Goal: Task Accomplishment & Management: Manage account settings

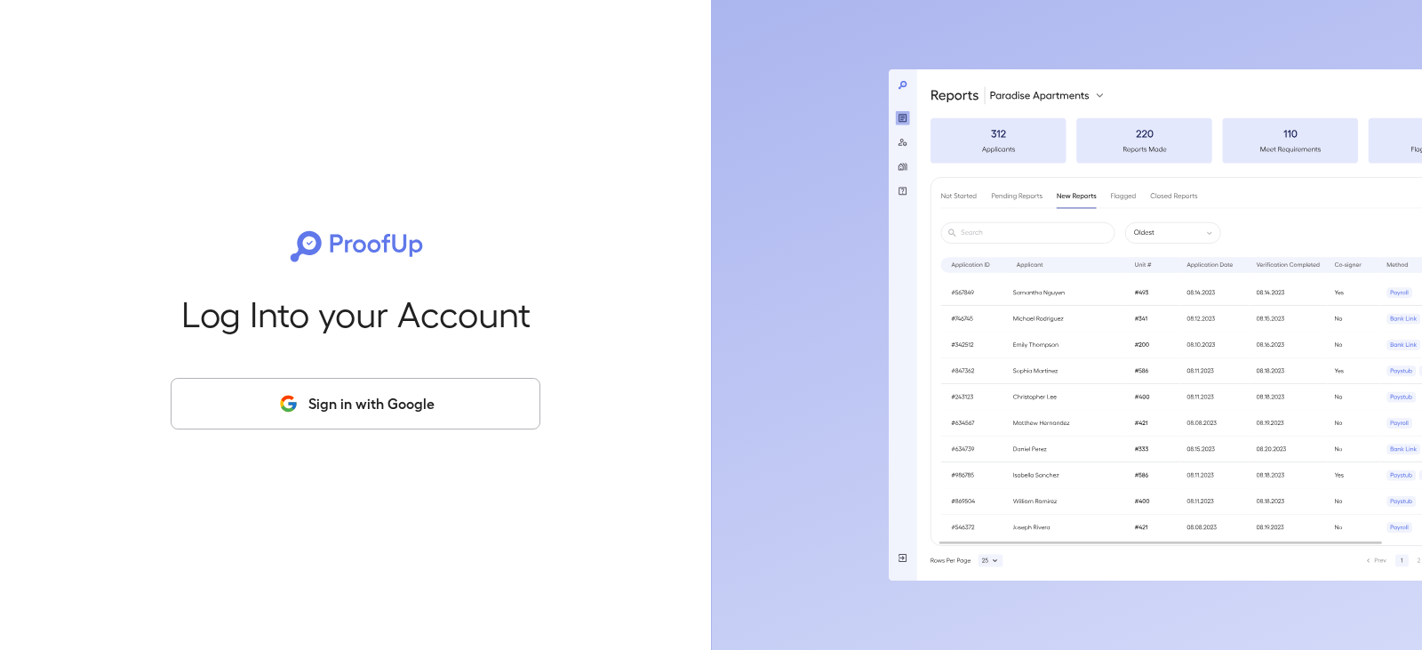
click at [403, 407] on button "Sign in with Google" at bounding box center [356, 404] width 370 height 52
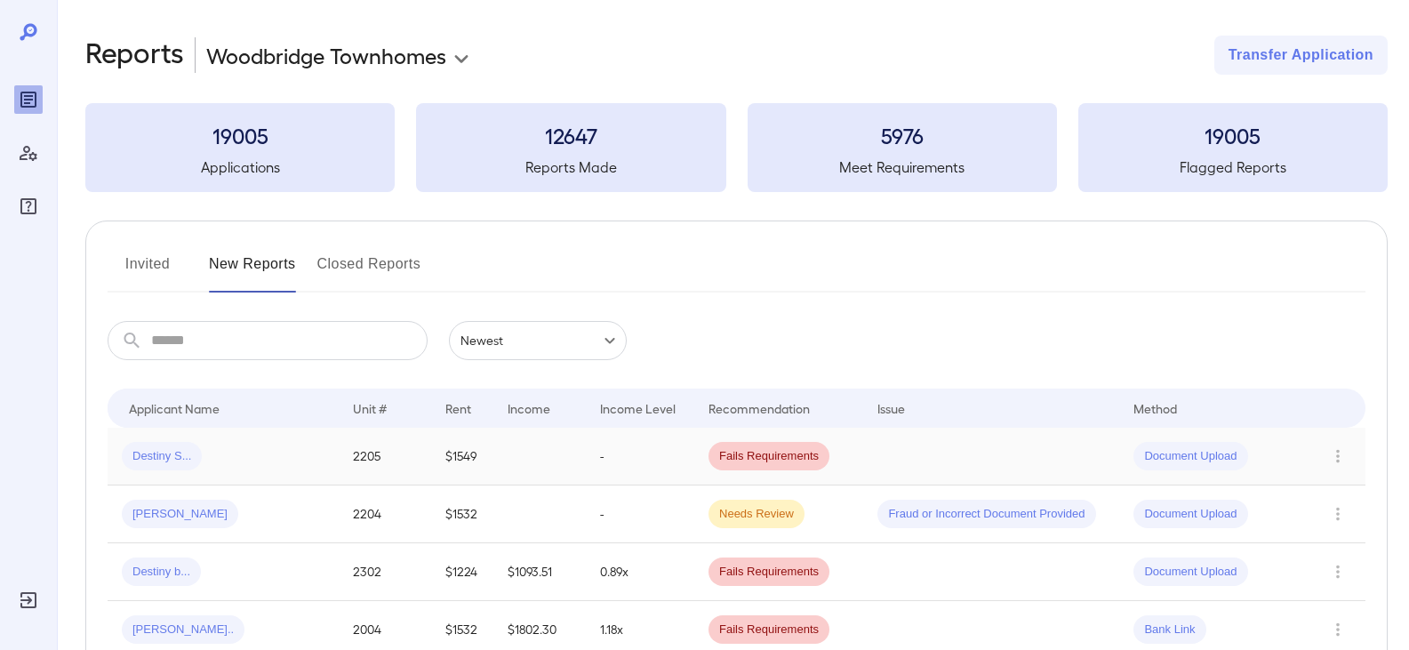
click at [158, 454] on span "Destiny S..." at bounding box center [162, 456] width 80 height 17
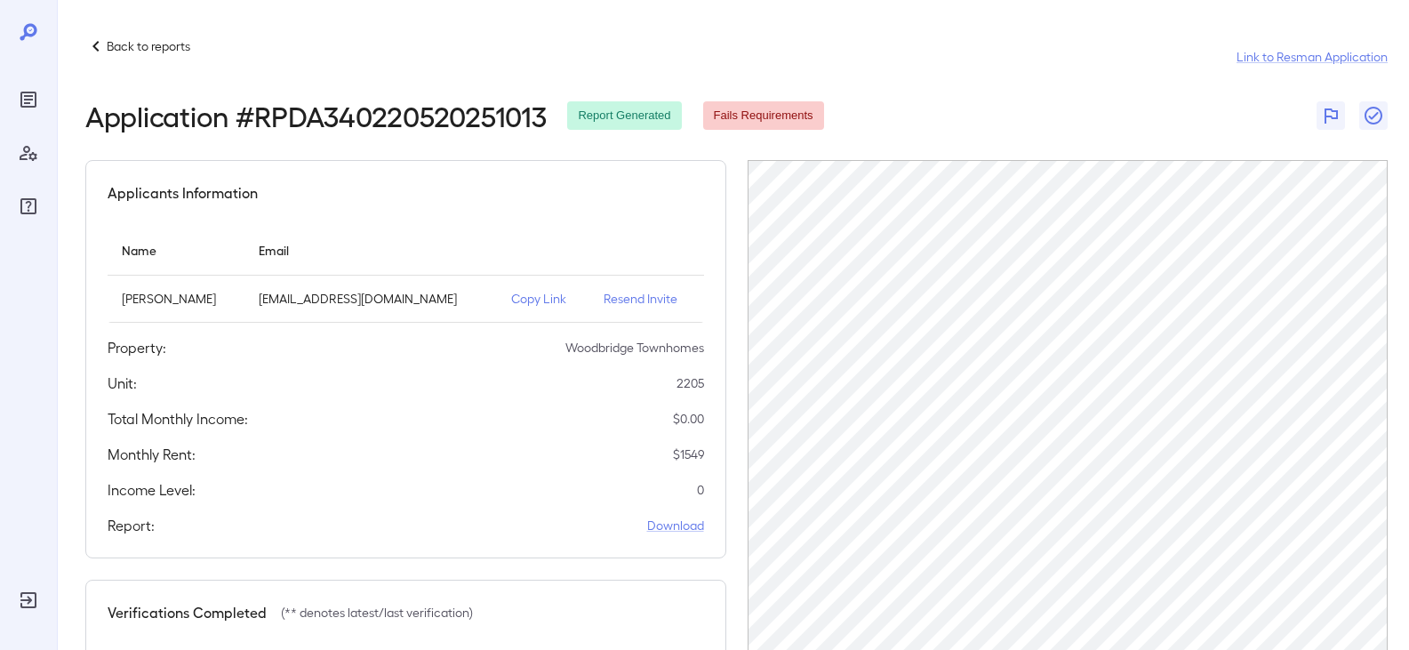
click at [1019, 38] on div "Back to reports Link to Resman Application" at bounding box center [736, 57] width 1302 height 43
click at [86, 43] on icon at bounding box center [95, 46] width 21 height 21
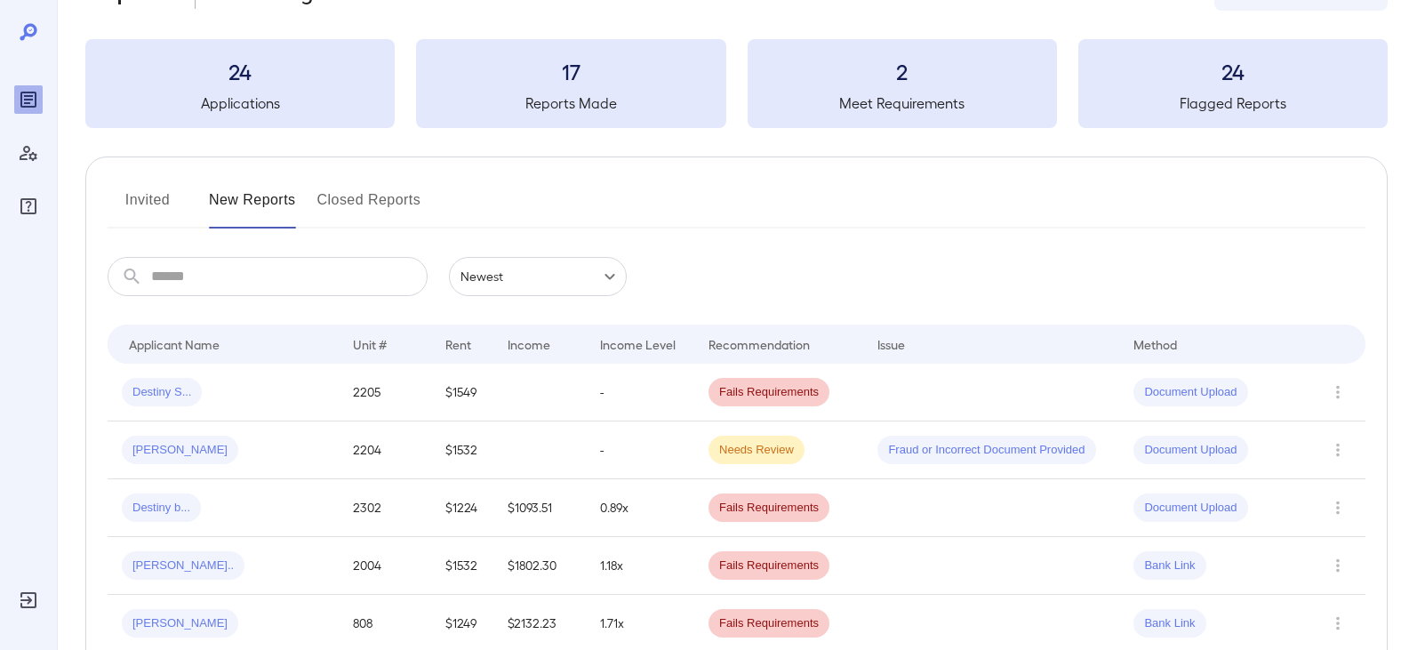
scroll to position [89, 0]
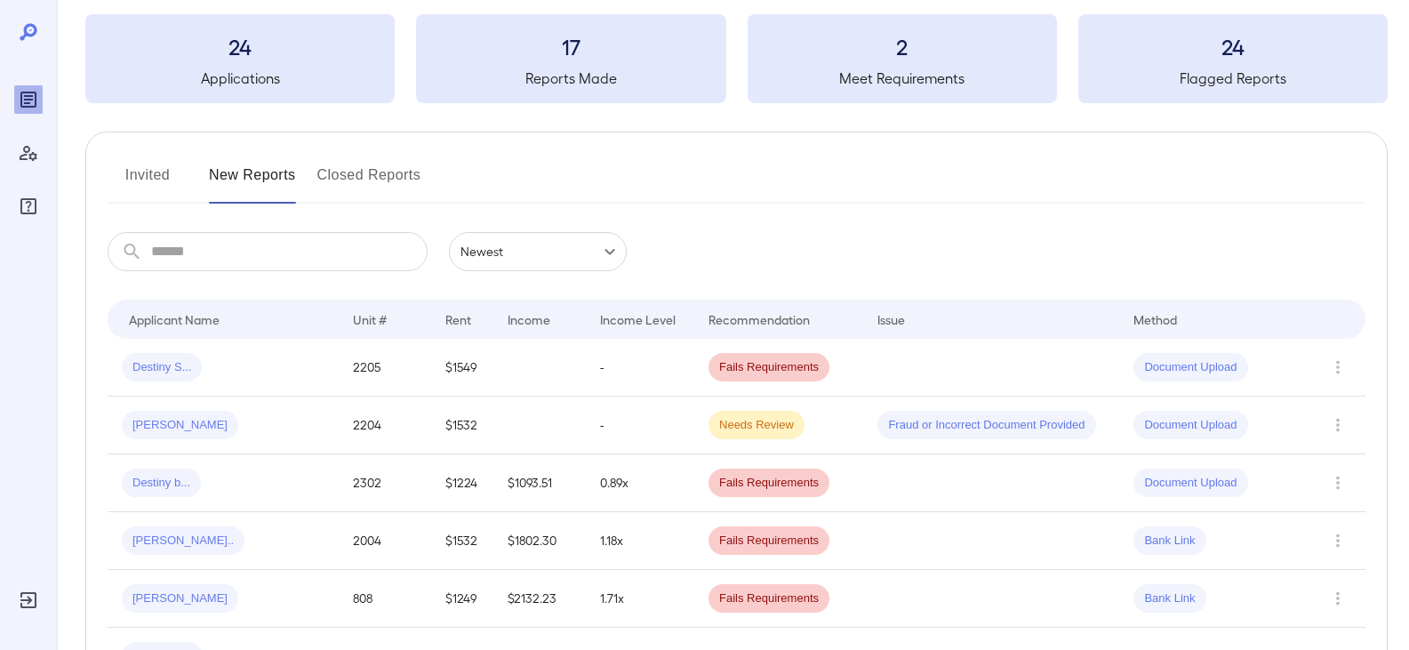
click at [143, 182] on button "Invited" at bounding box center [148, 182] width 80 height 43
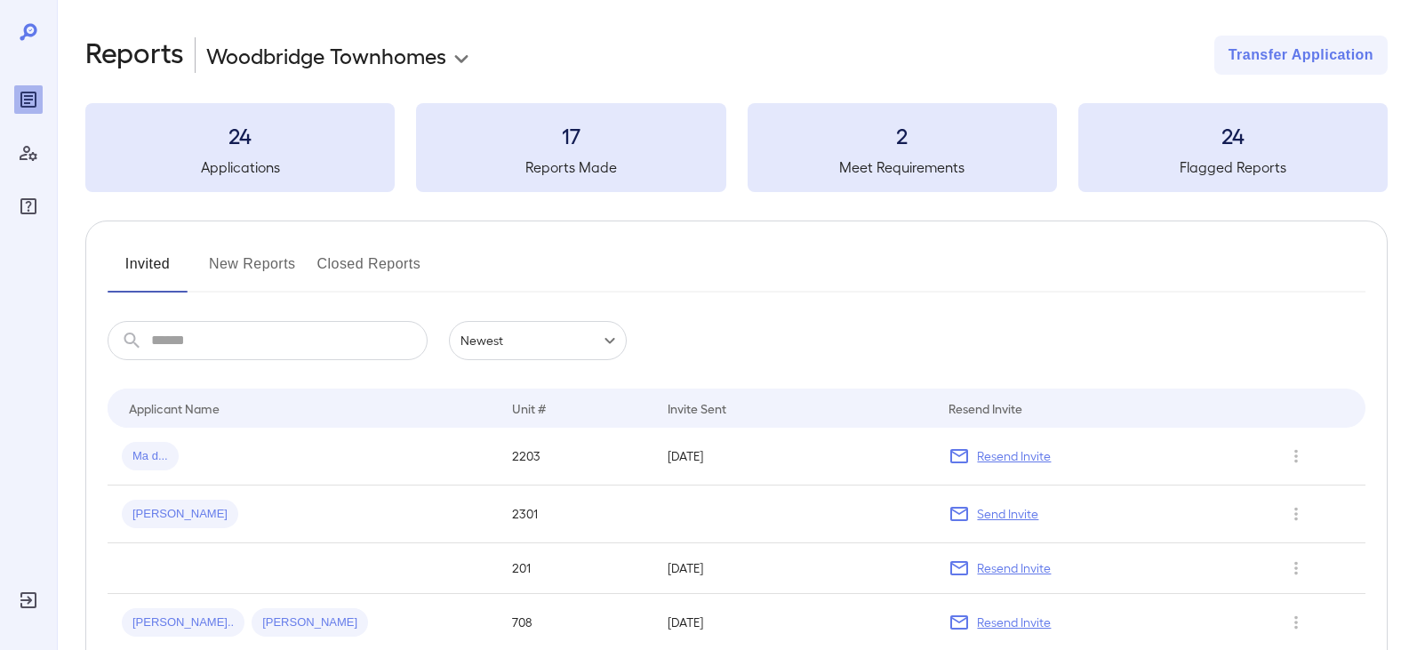
click at [196, 188] on div "24 Applications" at bounding box center [239, 147] width 309 height 89
click at [247, 258] on button "New Reports" at bounding box center [252, 271] width 87 height 43
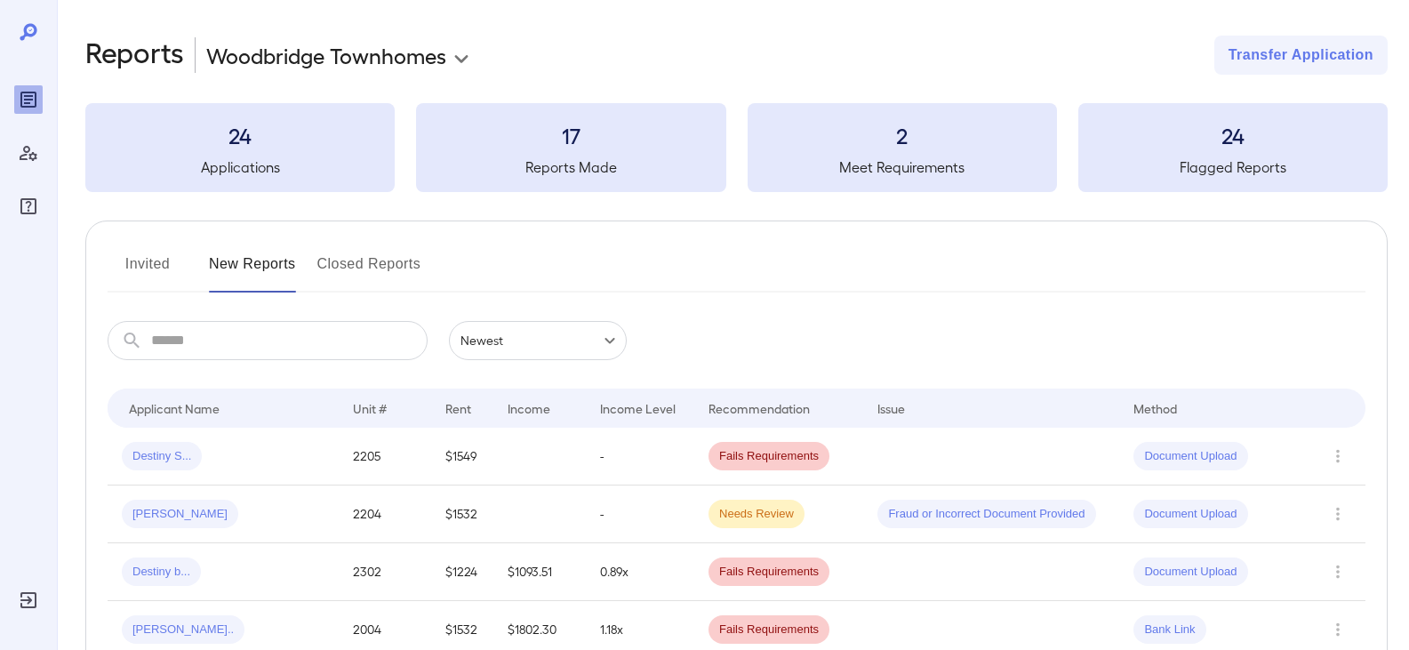
click at [139, 259] on button "Invited" at bounding box center [148, 271] width 80 height 43
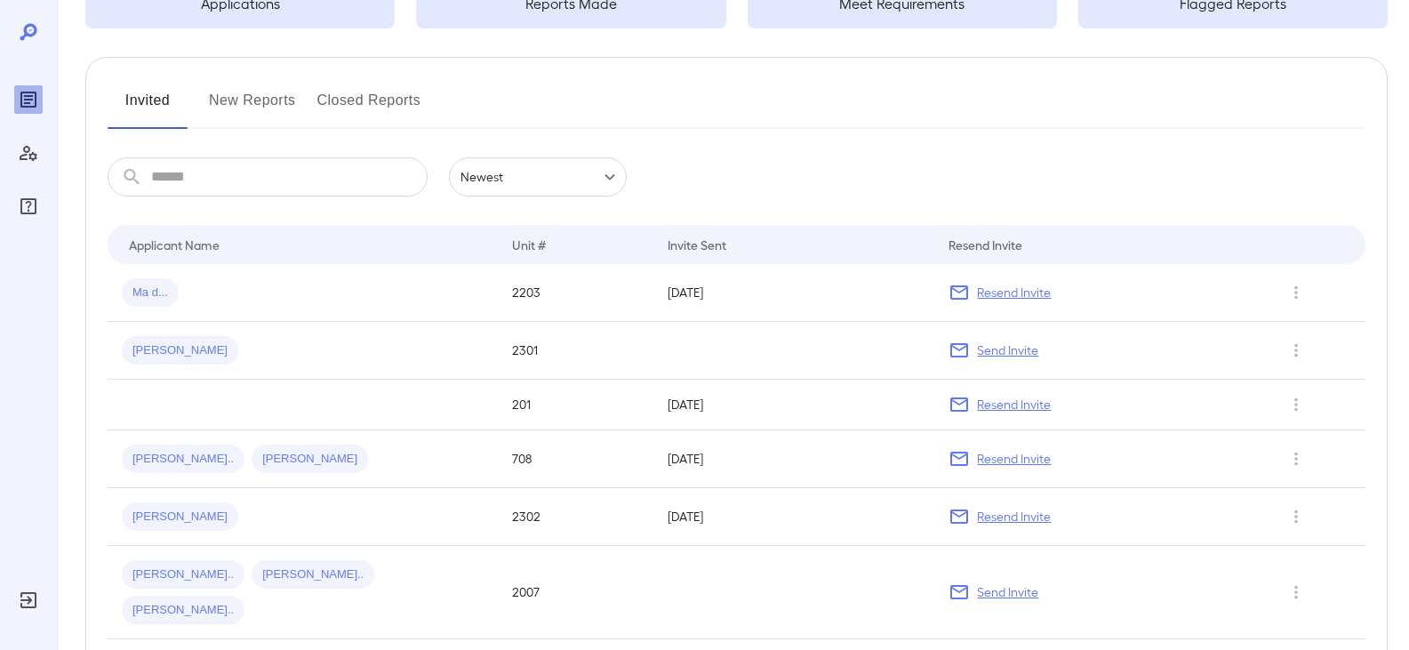
scroll to position [178, 0]
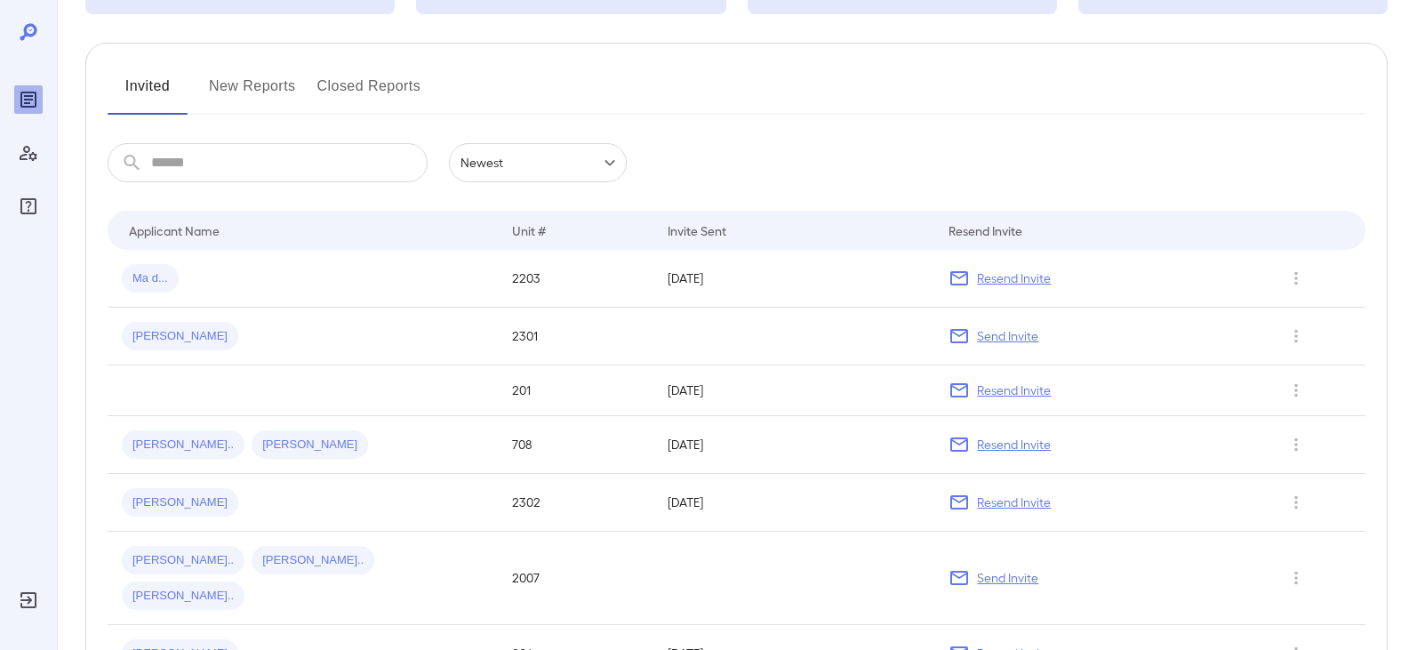
click at [137, 78] on button "Invited" at bounding box center [148, 93] width 80 height 43
click at [135, 87] on button "Invited" at bounding box center [148, 93] width 80 height 43
click at [196, 166] on input "text" at bounding box center [289, 162] width 276 height 39
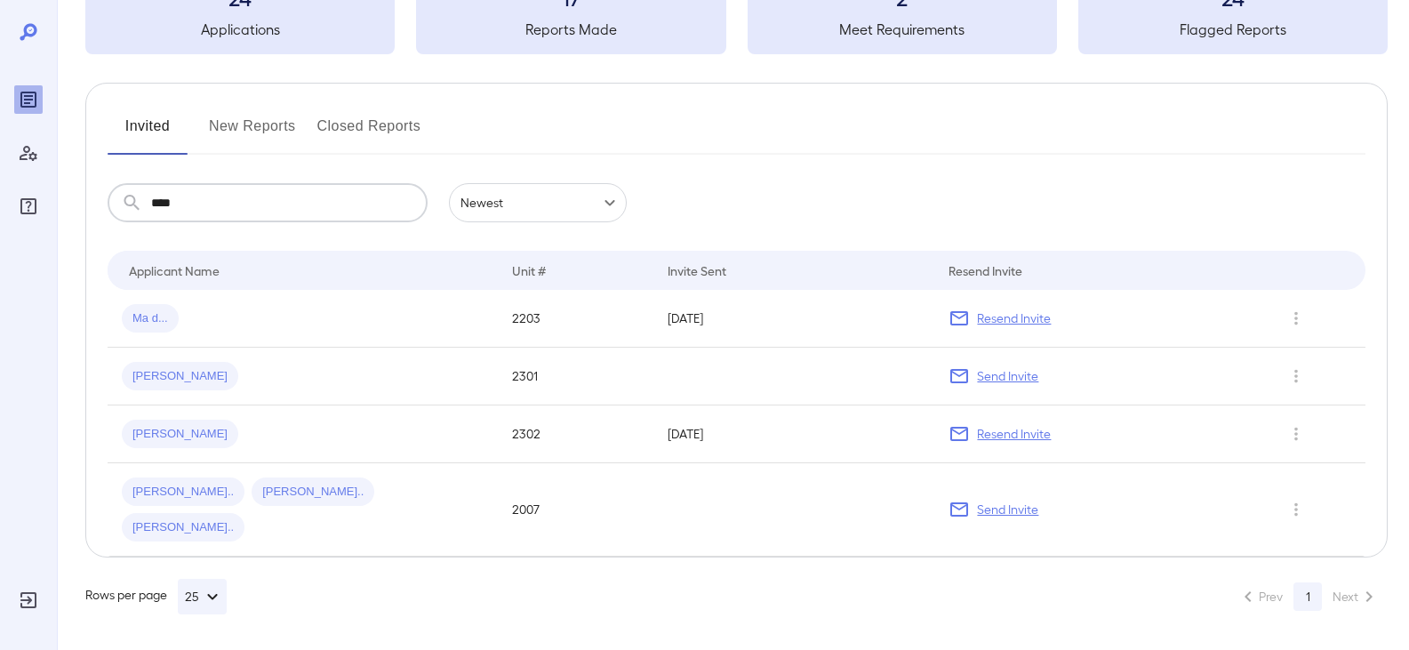
scroll to position [0, 0]
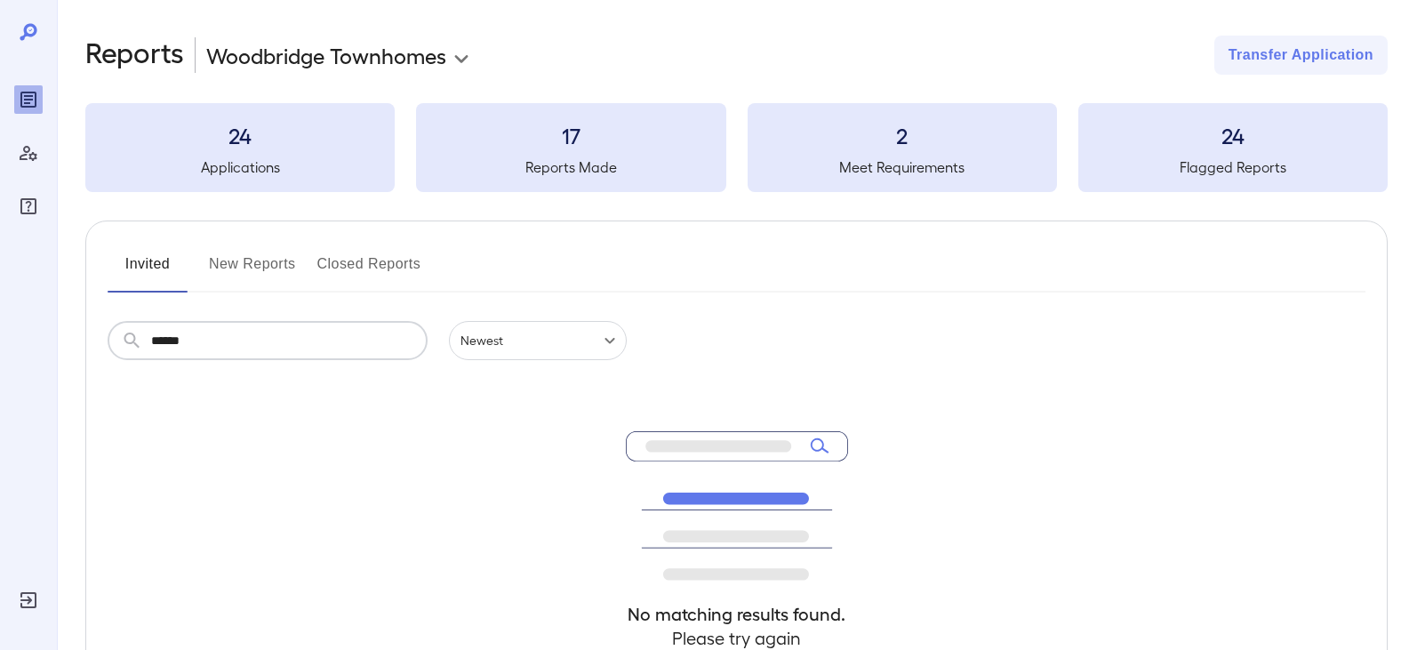
type input "******"
click at [252, 259] on button "New Reports" at bounding box center [252, 271] width 87 height 43
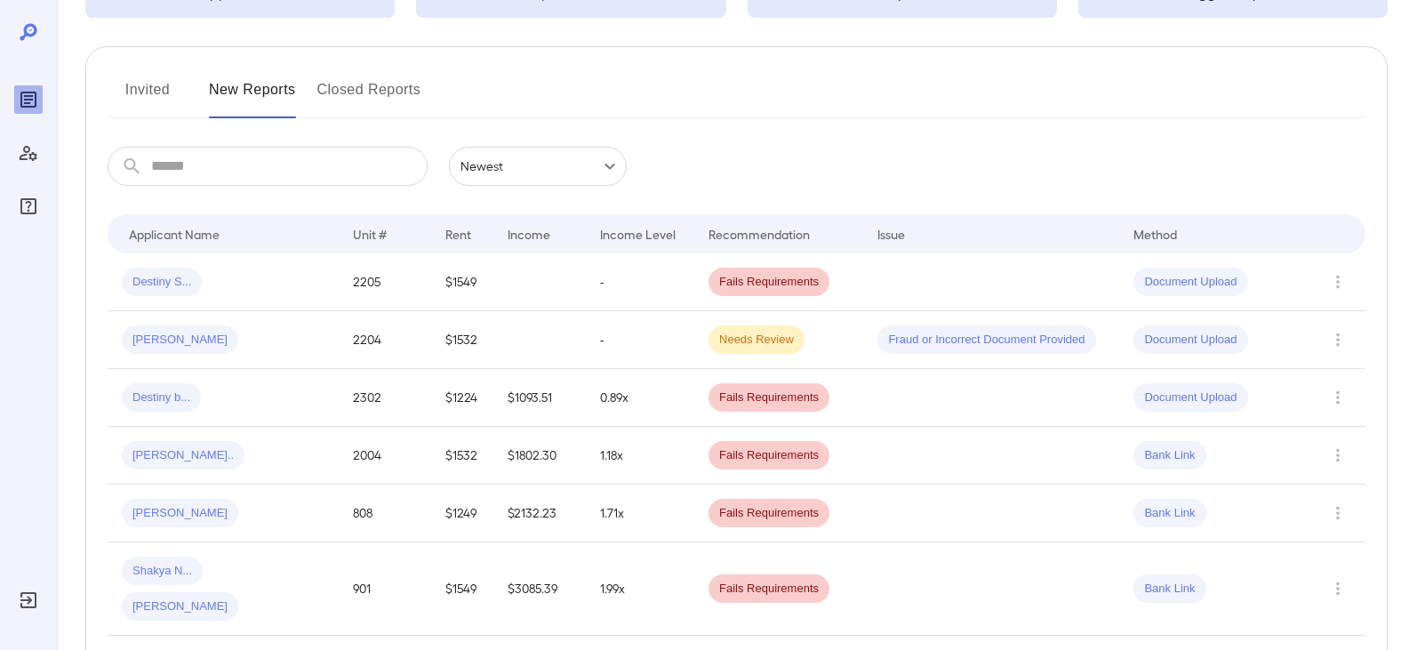
scroll to position [178, 0]
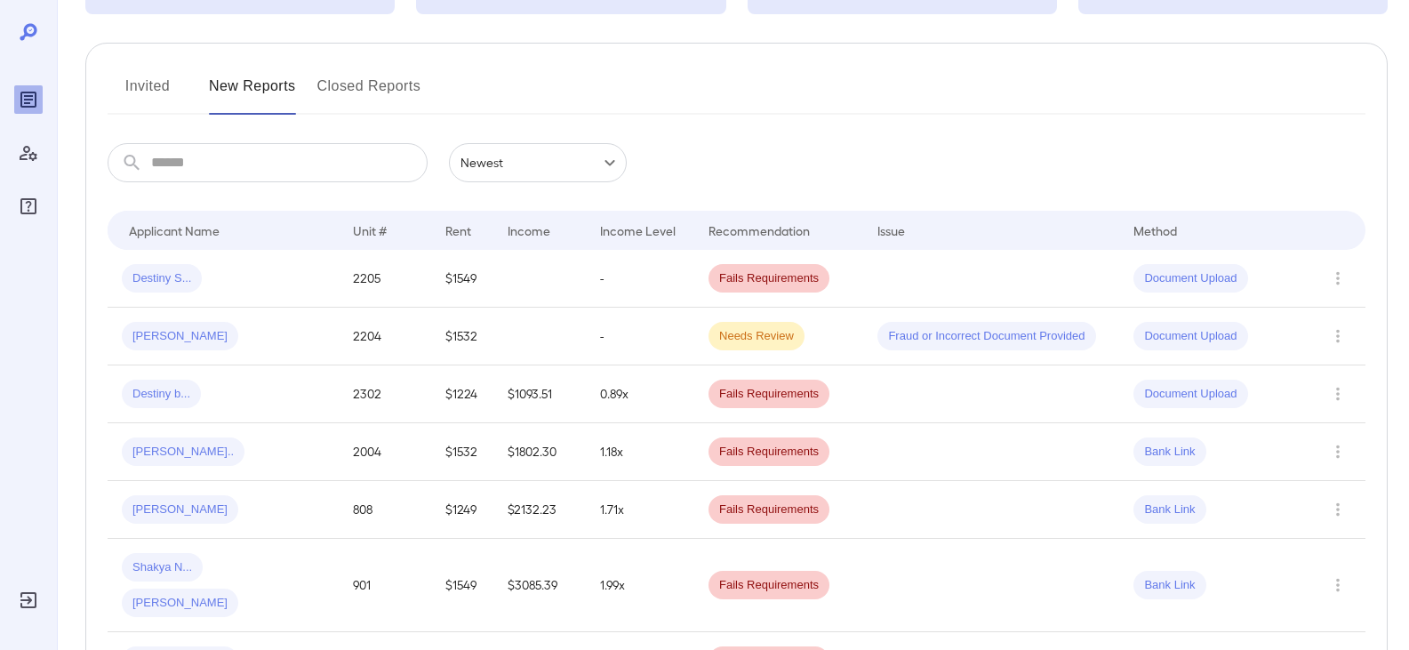
click at [153, 88] on button "Invited" at bounding box center [148, 93] width 80 height 43
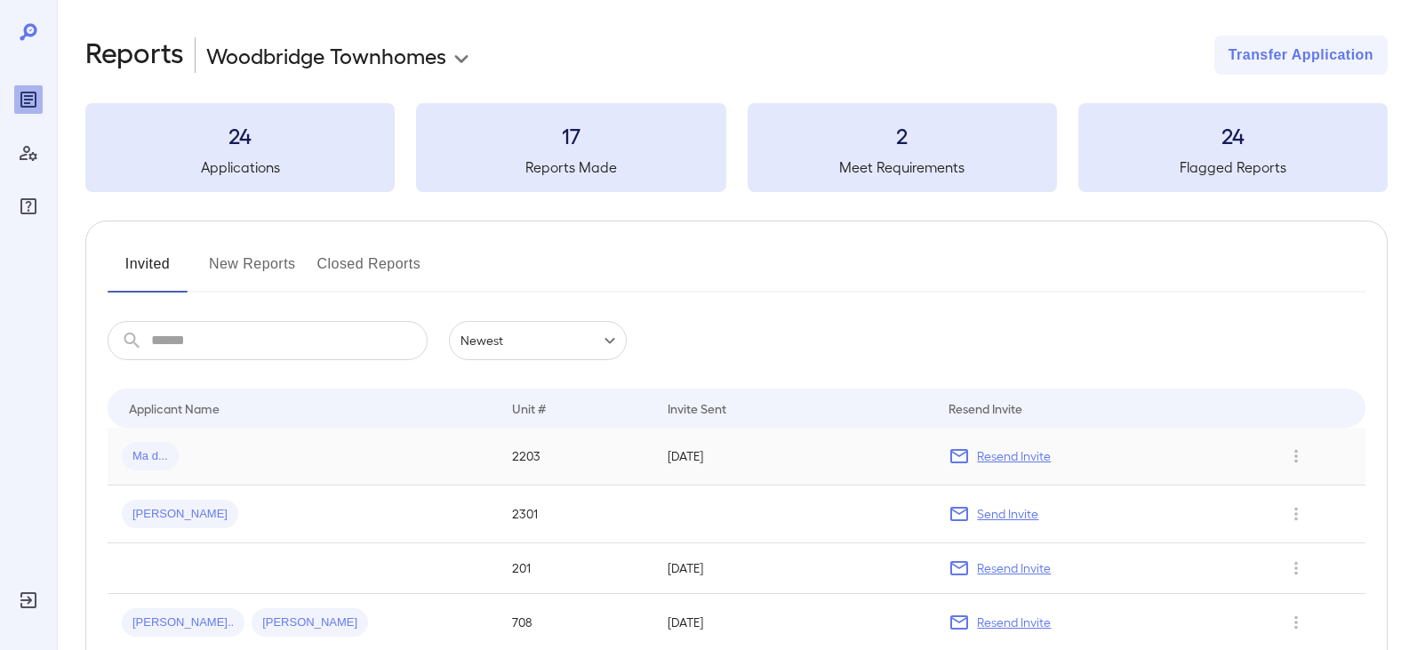
scroll to position [89, 0]
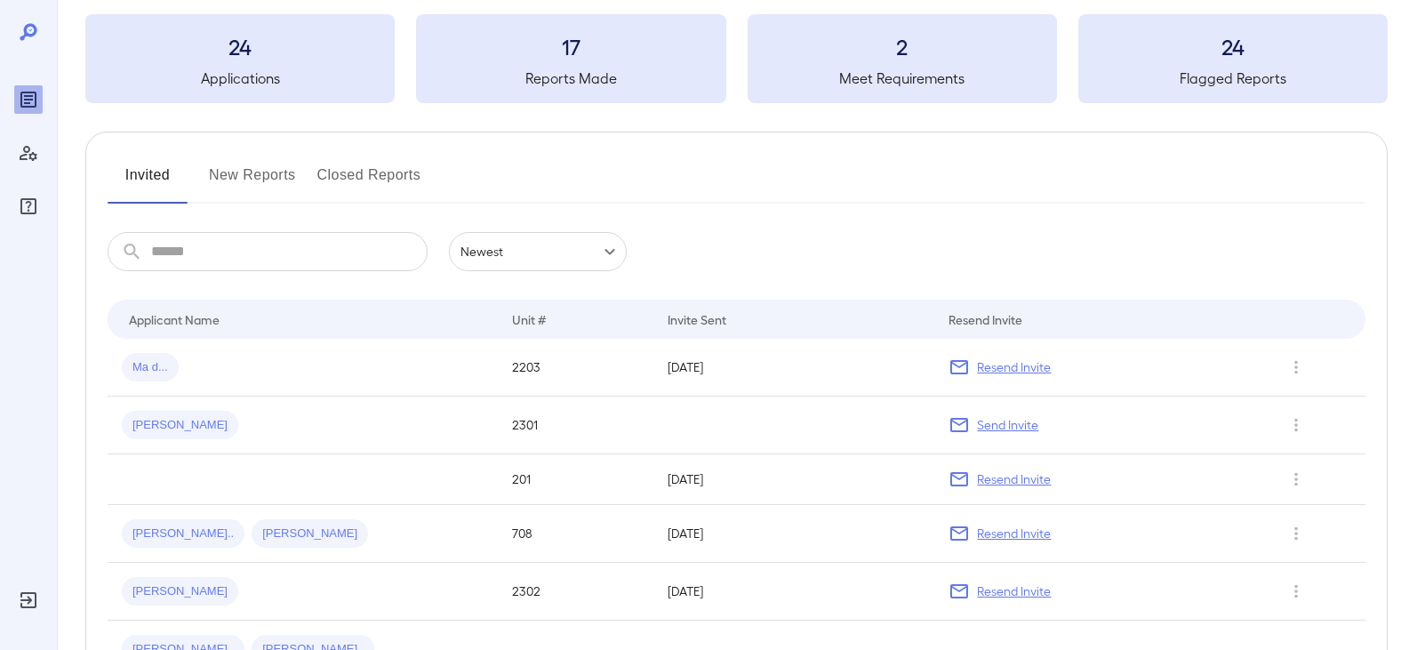
click at [241, 165] on button "New Reports" at bounding box center [252, 182] width 87 height 43
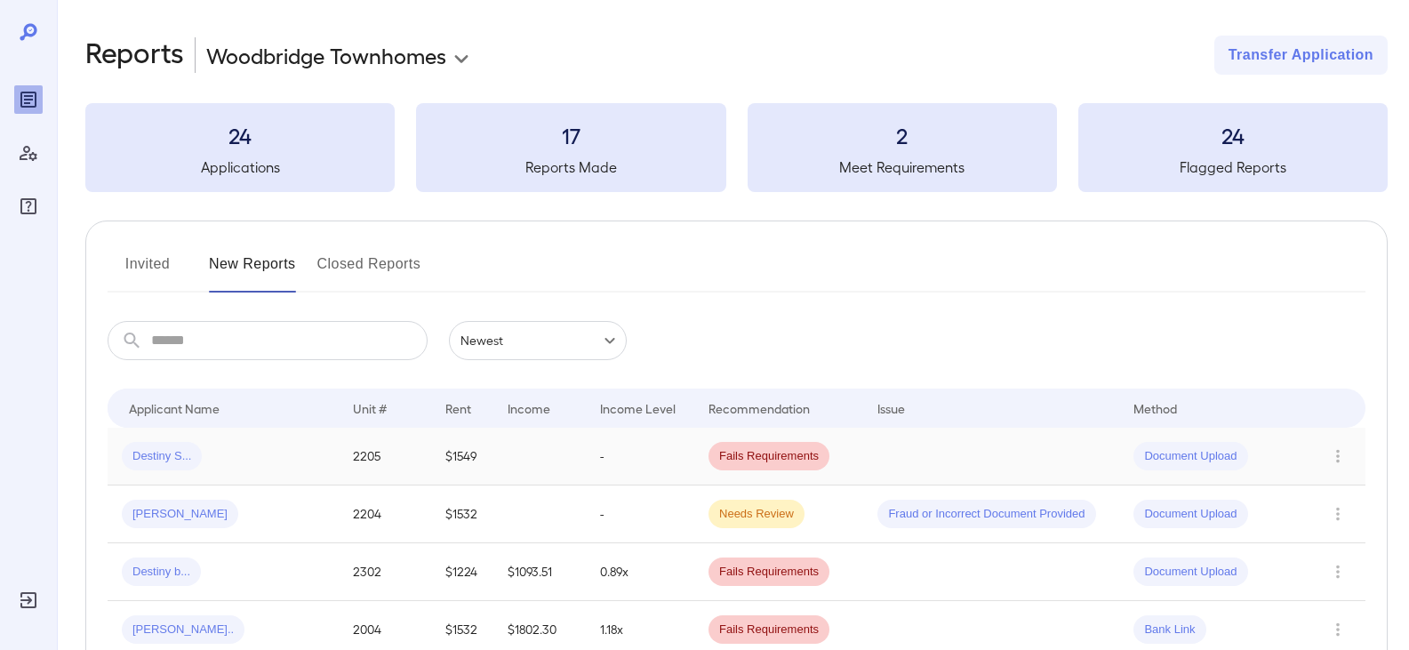
click at [174, 457] on span "Destiny S..." at bounding box center [162, 456] width 80 height 17
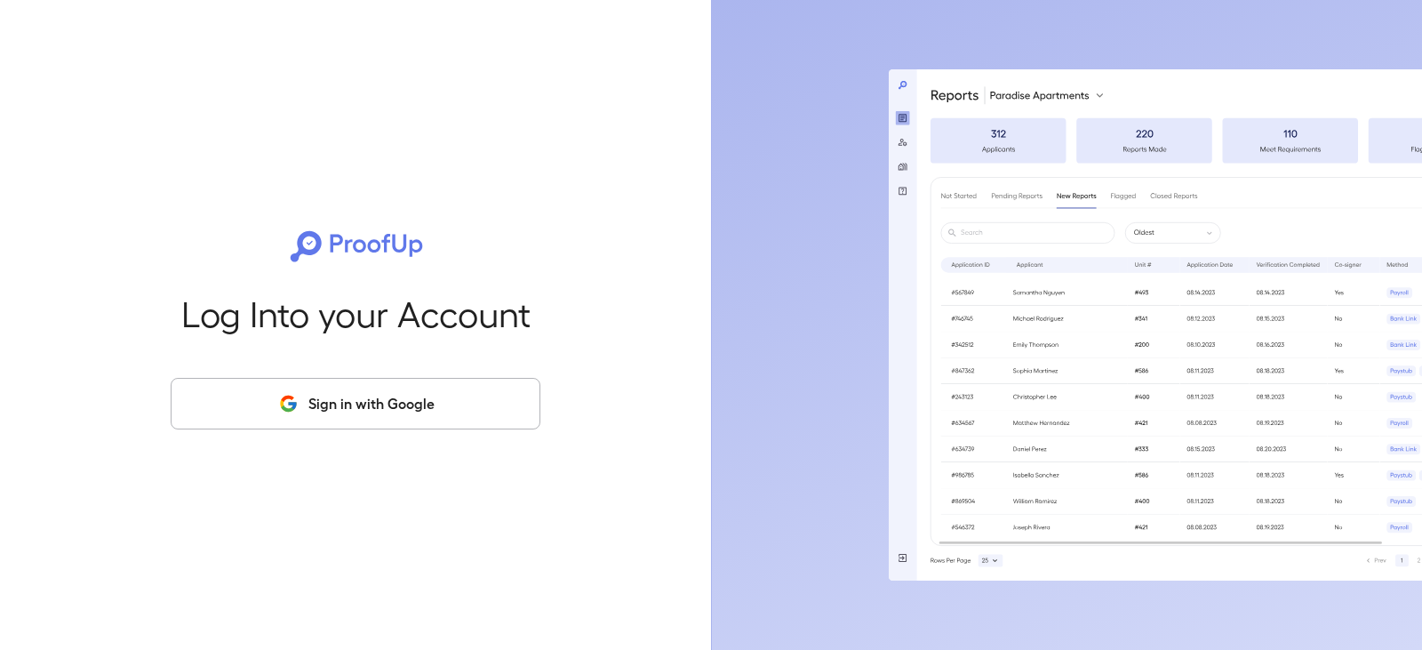
click at [497, 395] on button "Sign in with Google" at bounding box center [356, 404] width 370 height 52
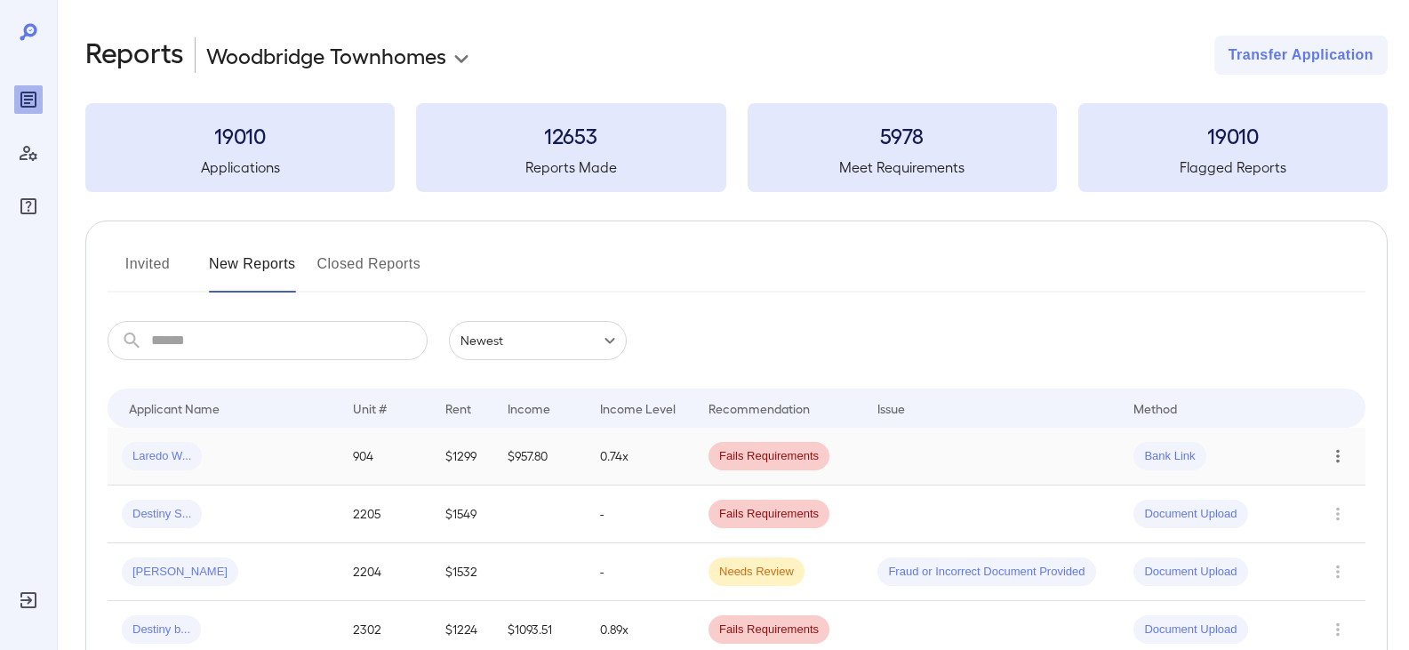
click at [1343, 449] on icon "Row Actions" at bounding box center [1338, 455] width 20 height 21
click at [148, 455] on div at bounding box center [704, 325] width 1409 height 650
click at [812, 464] on span "Fails Requirements" at bounding box center [768, 456] width 121 height 17
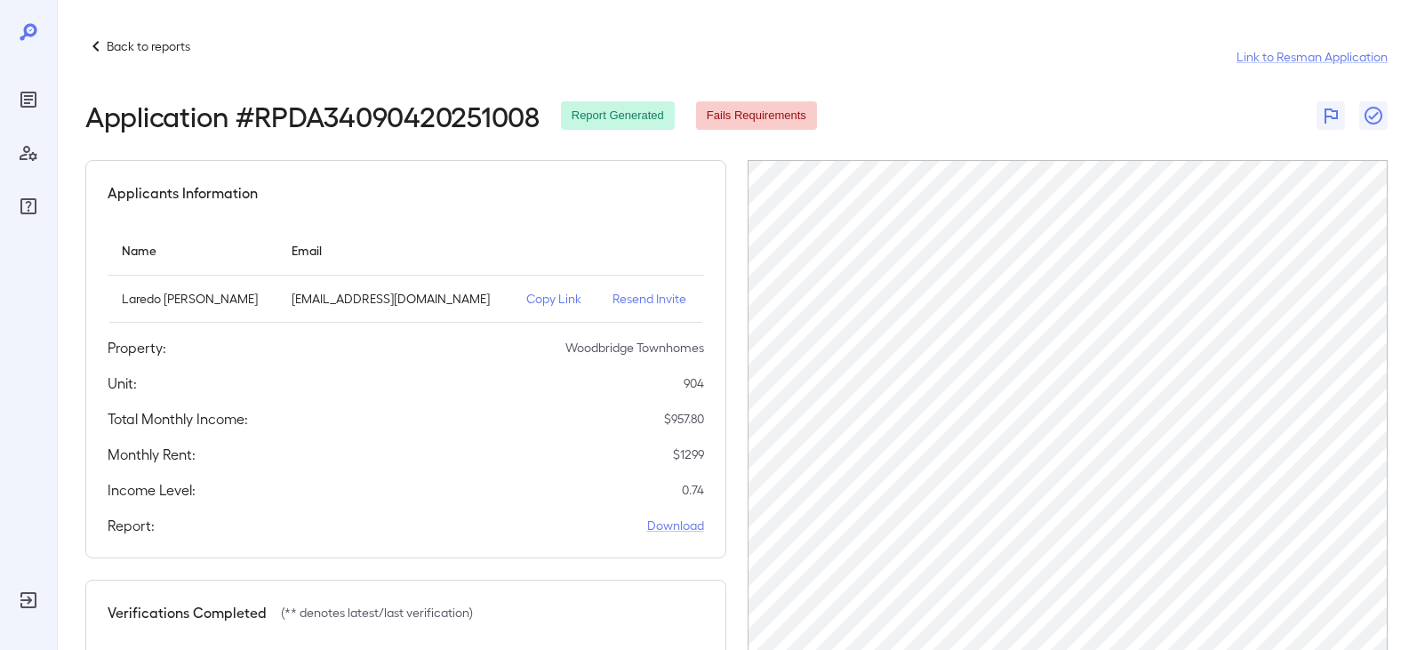
click at [630, 300] on p "Resend Invite" at bounding box center [650, 299] width 77 height 18
click at [145, 52] on p "Back to reports" at bounding box center [149, 46] width 84 height 18
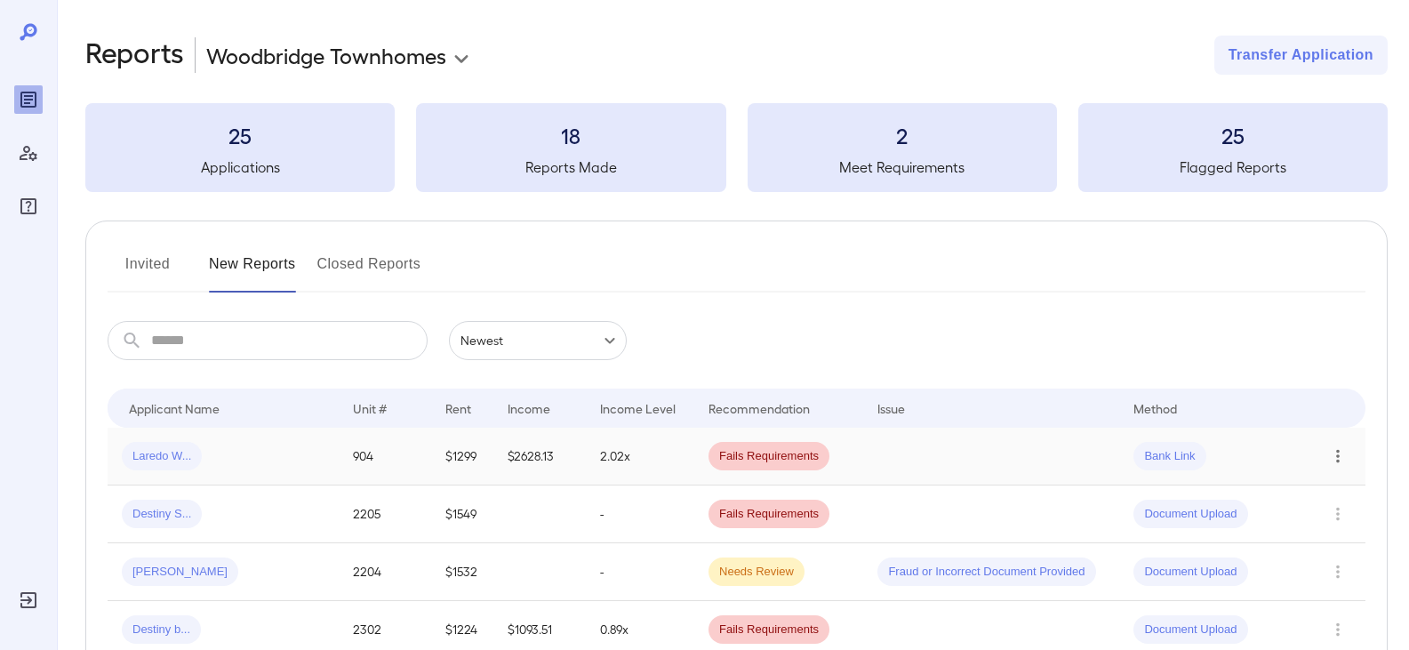
click at [1337, 453] on icon "Row Actions" at bounding box center [1338, 455] width 20 height 21
click at [159, 460] on div at bounding box center [704, 325] width 1409 height 650
click at [159, 460] on span "Laredo W..." at bounding box center [162, 456] width 80 height 17
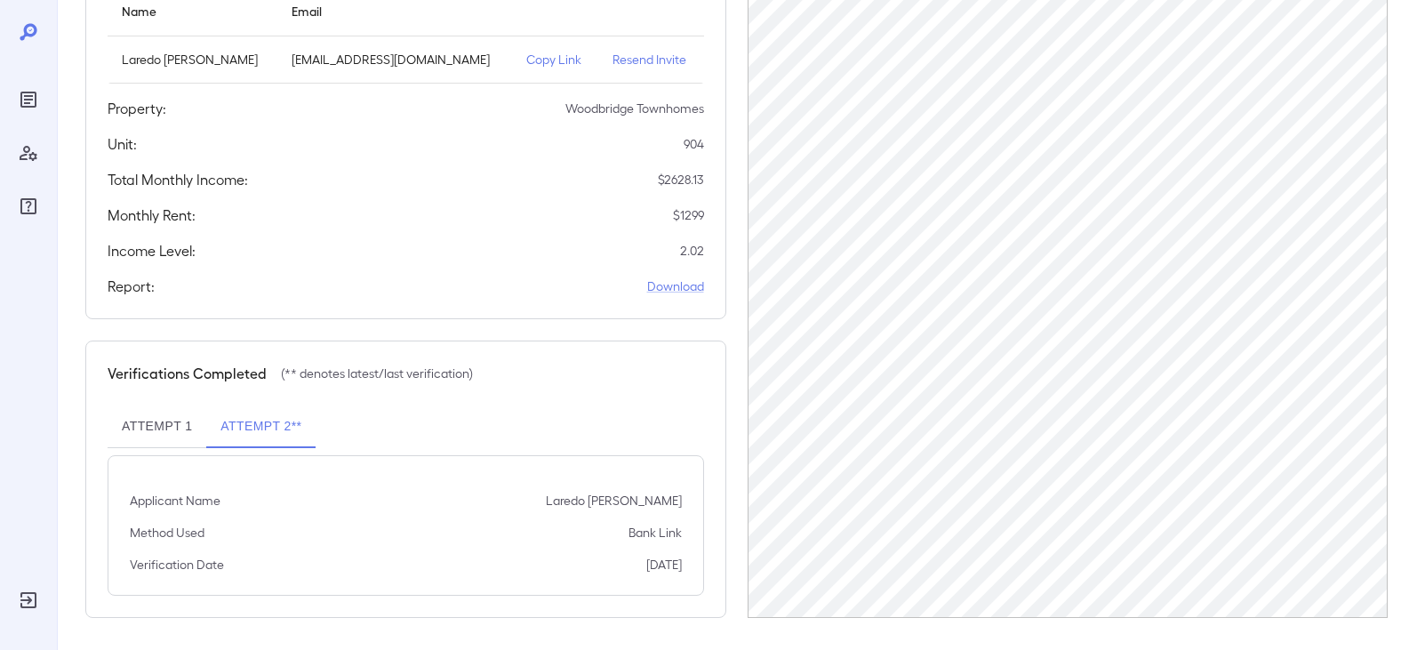
scroll to position [243, 0]
click at [152, 419] on button "Attempt 1" at bounding box center [157, 423] width 99 height 43
click at [245, 420] on button "Attempt 2**" at bounding box center [260, 423] width 109 height 43
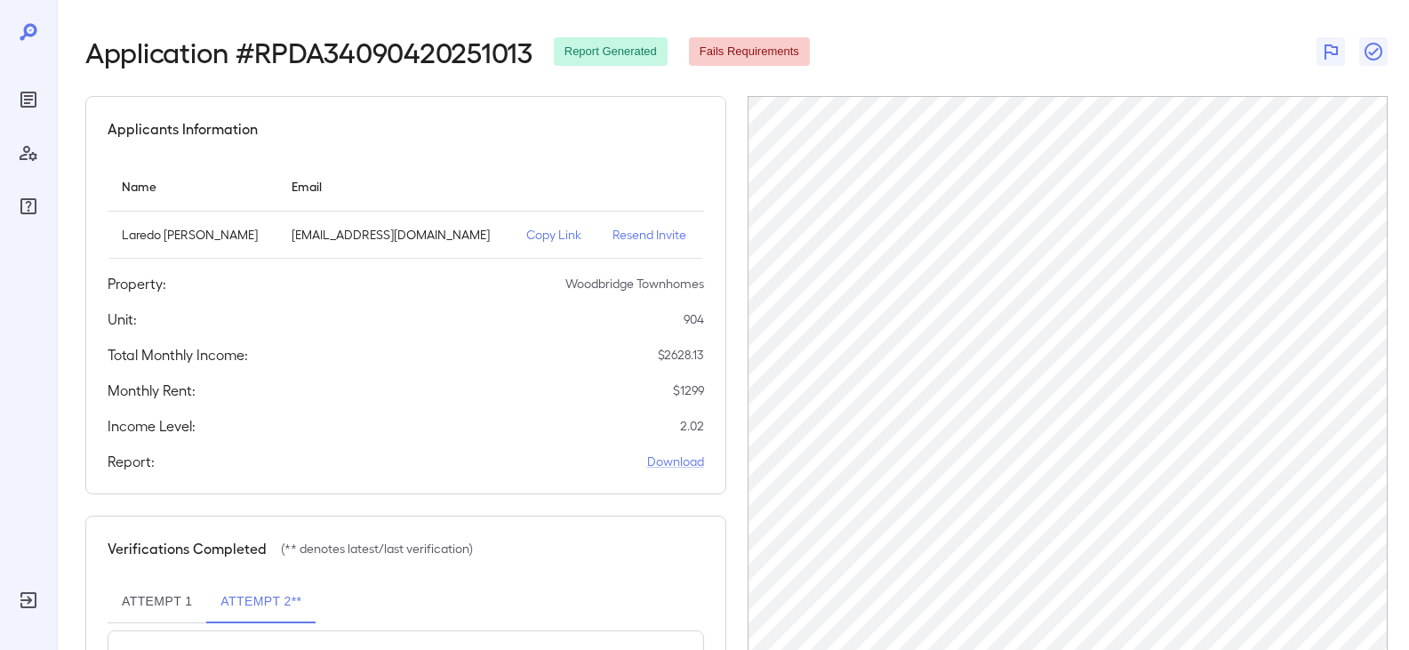
click at [42, 93] on div "Reports" at bounding box center [28, 99] width 28 height 28
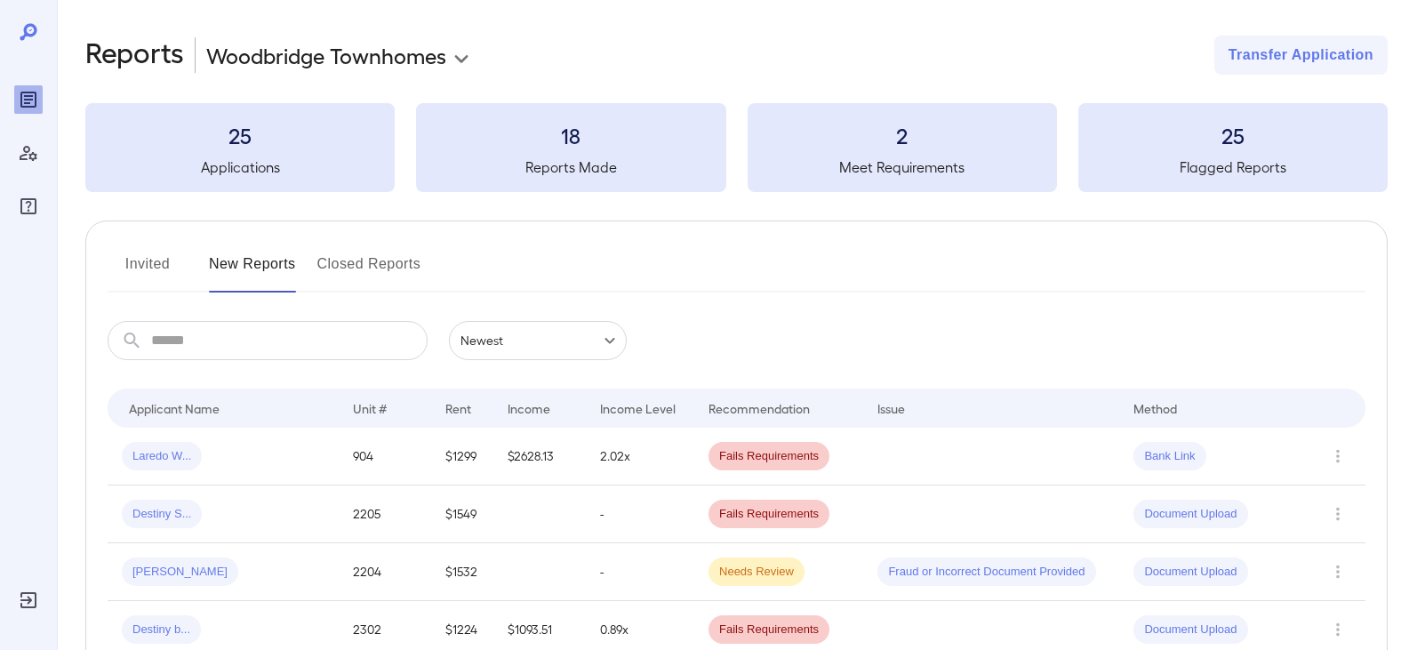
click at [160, 448] on span "Laredo W..." at bounding box center [162, 456] width 80 height 17
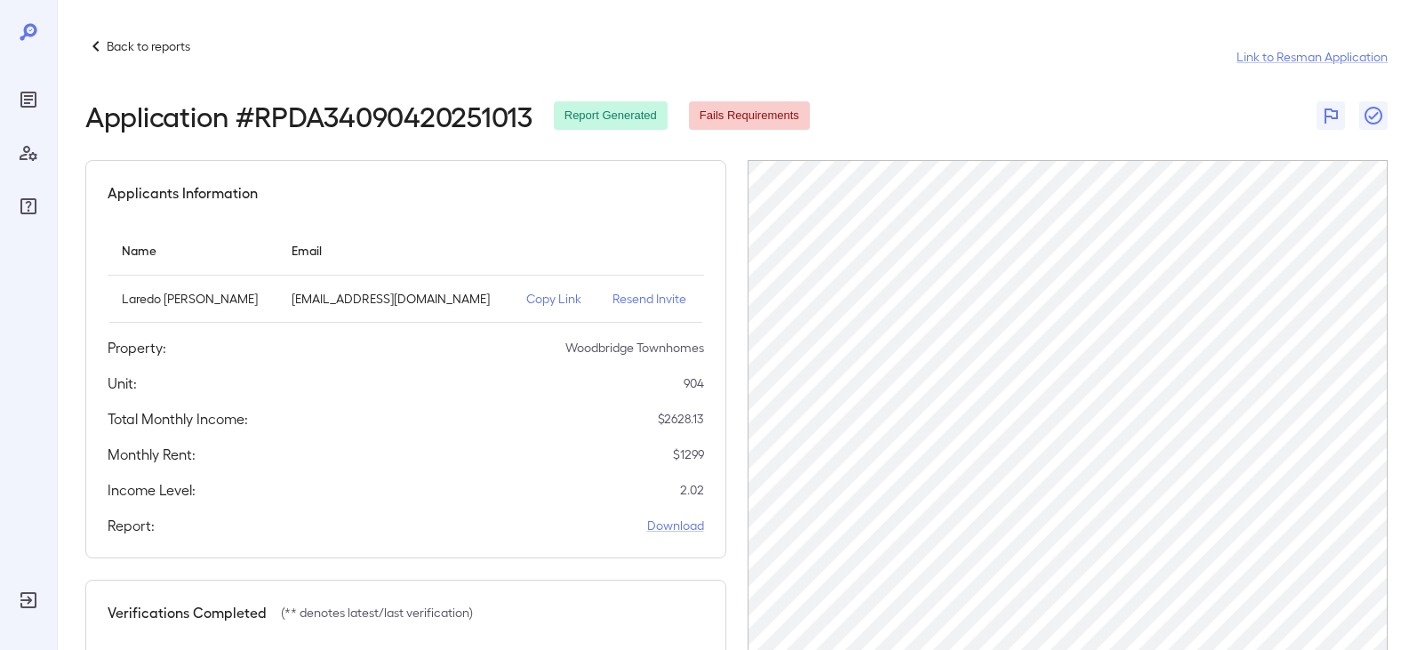
click at [116, 60] on div "Back to reports Link to Resman Application" at bounding box center [736, 57] width 1302 height 43
click at [122, 34] on div "Back to reports Link to Resman Application Application # RPDA34090420251013 Rep…" at bounding box center [733, 446] width 1352 height 892
click at [134, 60] on div "Back to reports Link to Resman Application" at bounding box center [736, 57] width 1302 height 43
click at [132, 49] on p "Back to reports" at bounding box center [149, 46] width 84 height 18
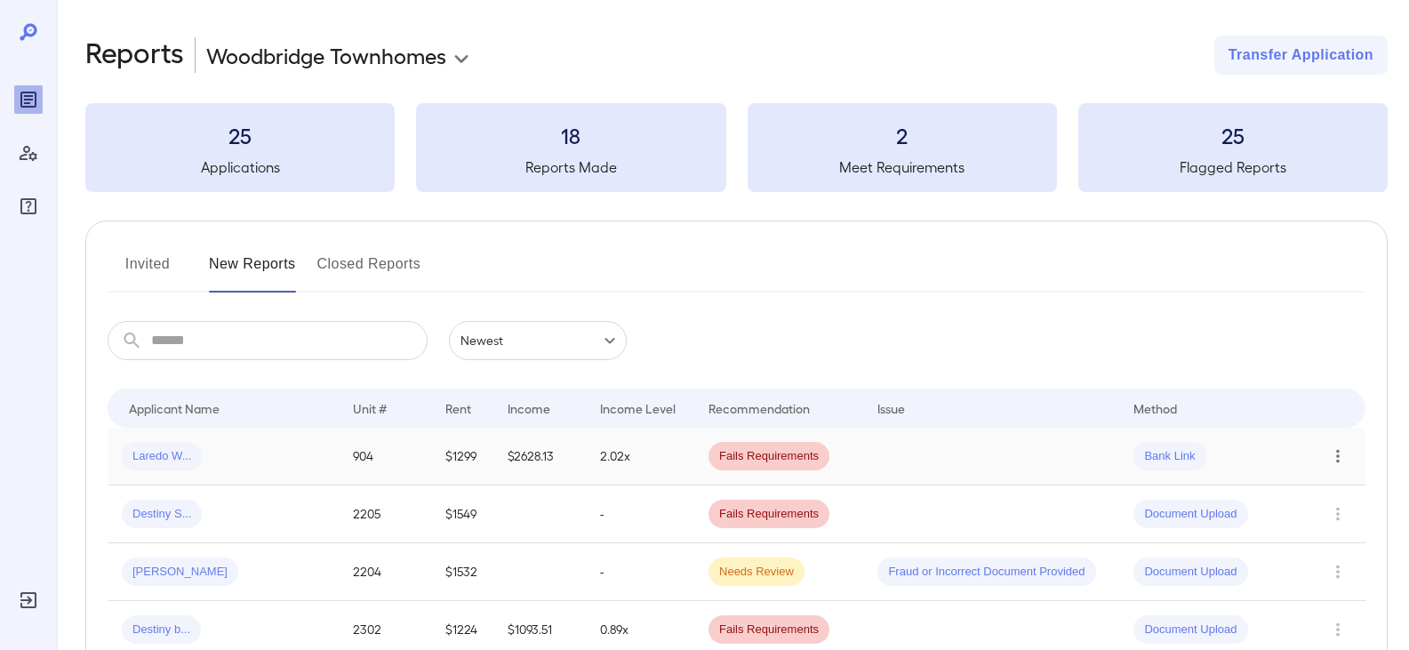
click at [1344, 454] on icon "Row Actions" at bounding box center [1338, 455] width 20 height 21
click at [1324, 494] on li "View Application" at bounding box center [1338, 491] width 140 height 28
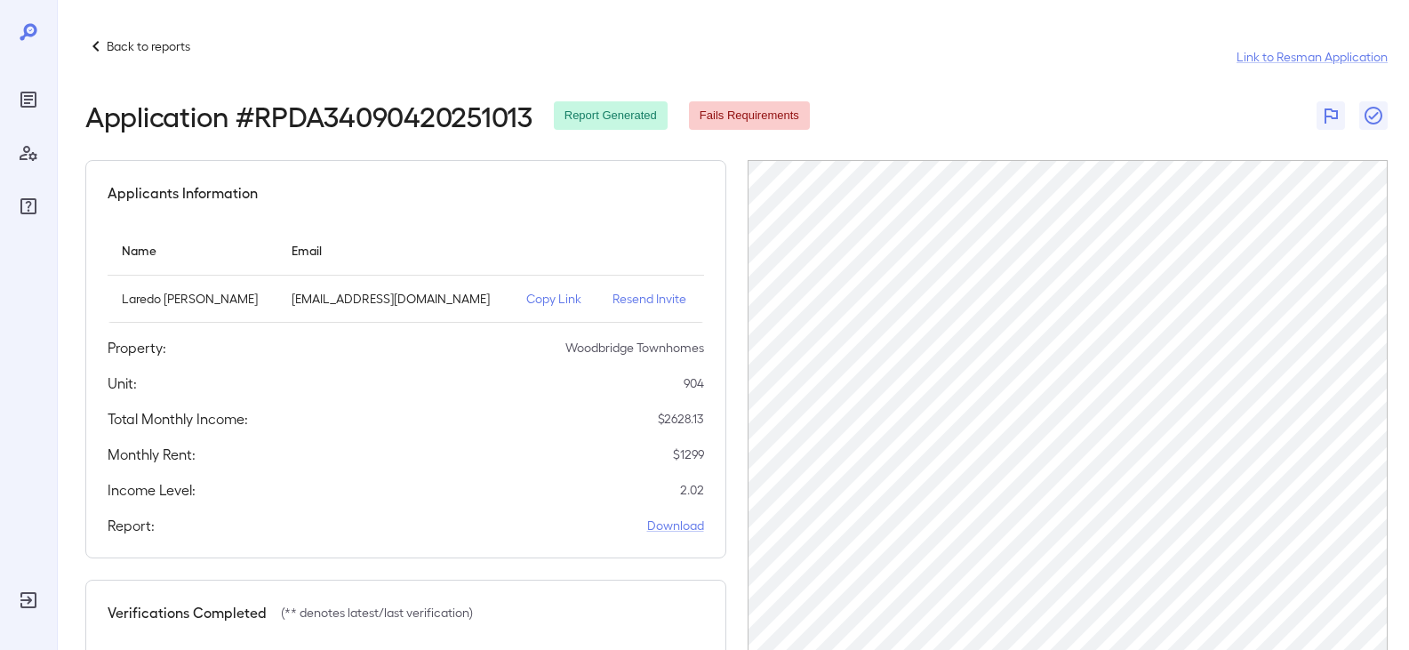
click at [113, 55] on div "Back to reports" at bounding box center [137, 46] width 105 height 21
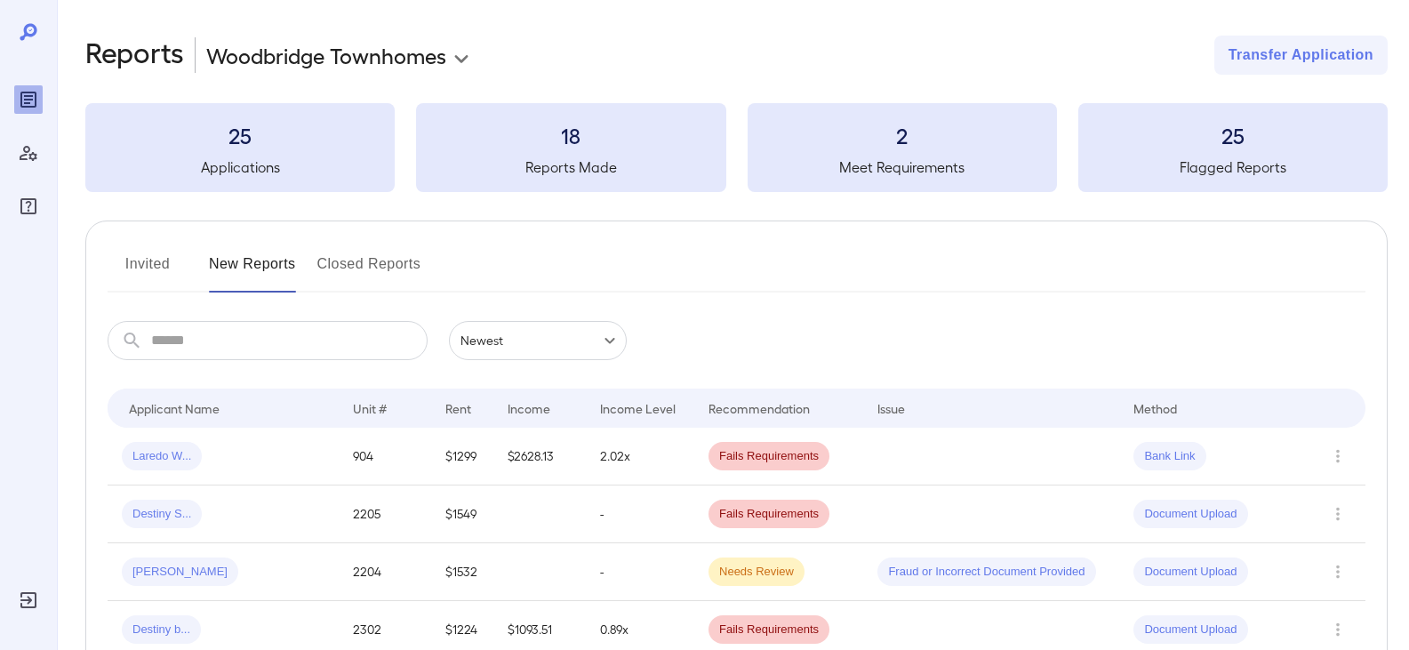
click at [124, 260] on button "Invited" at bounding box center [148, 271] width 80 height 43
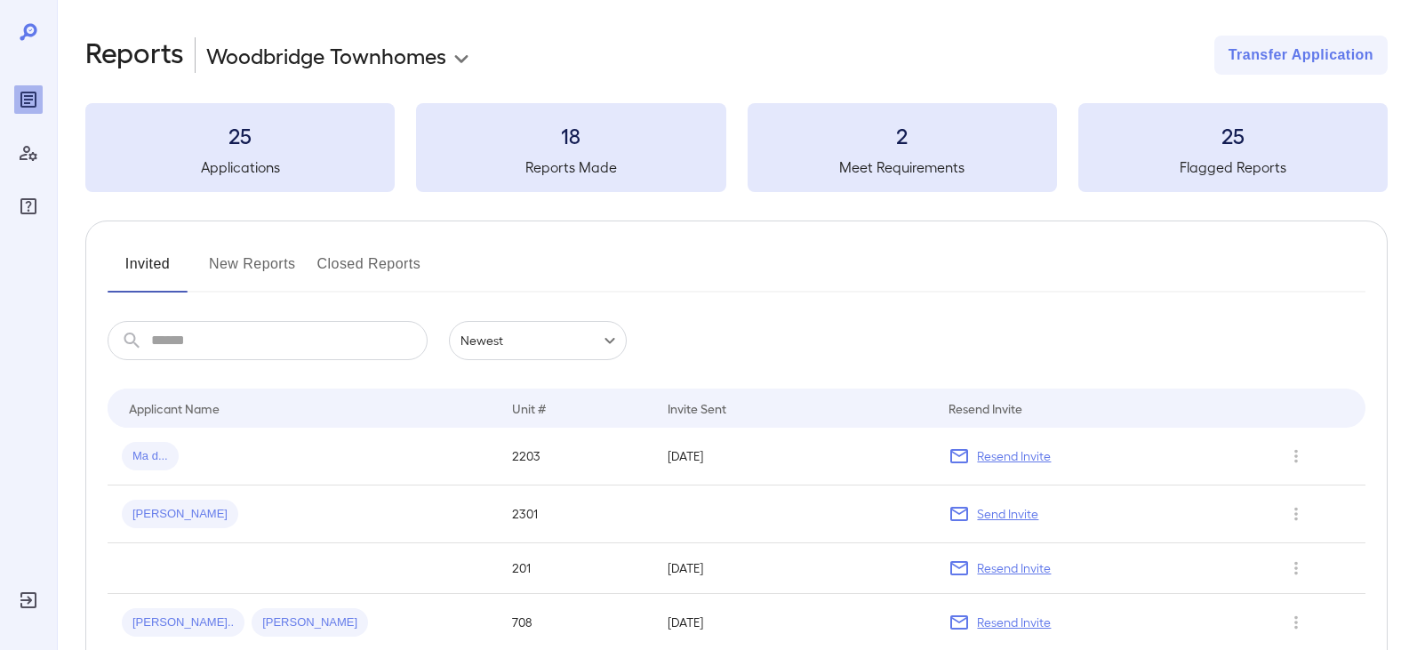
click at [251, 263] on button "New Reports" at bounding box center [252, 271] width 87 height 43
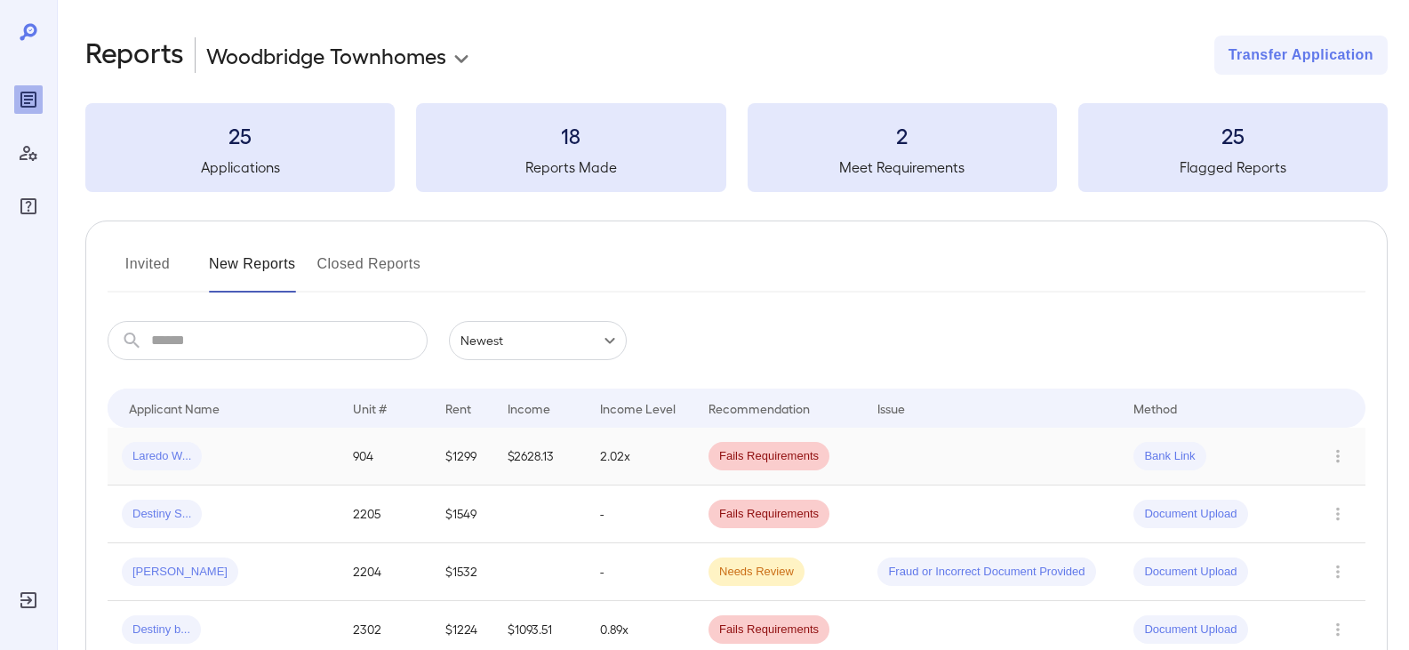
click at [188, 457] on span "Laredo W..." at bounding box center [162, 456] width 80 height 17
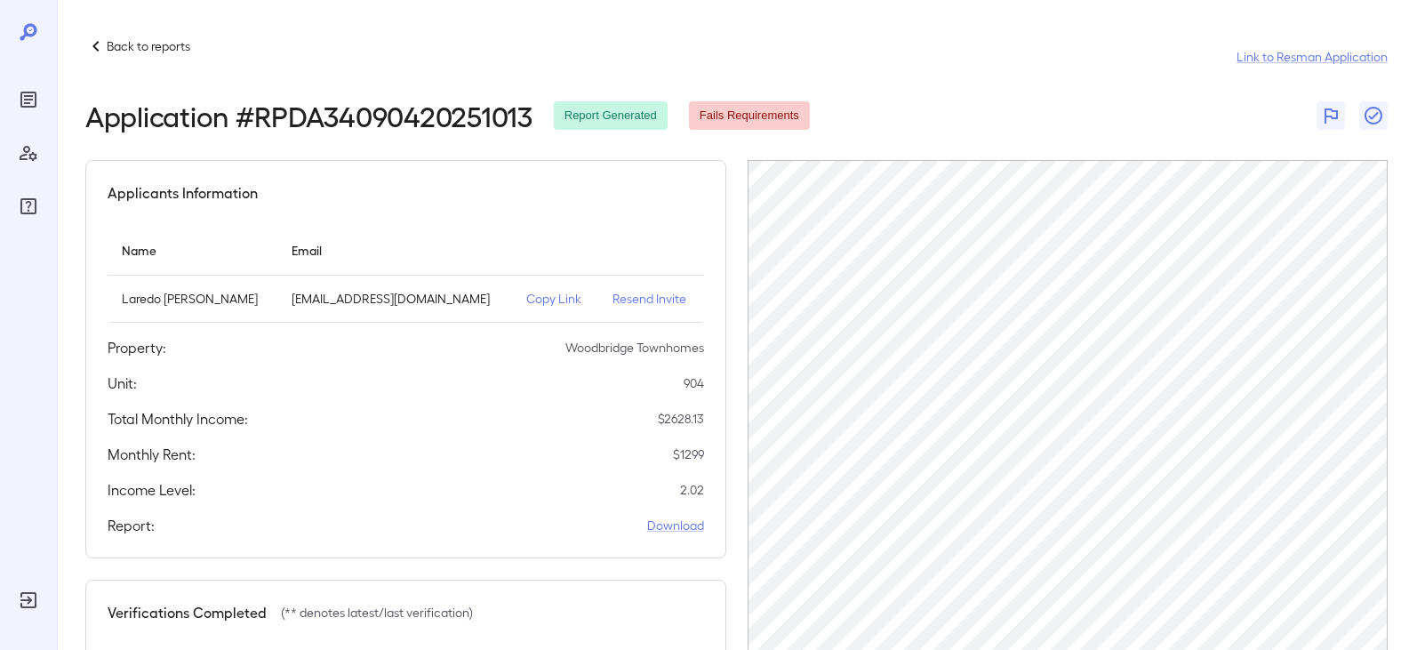
click at [104, 56] on icon at bounding box center [95, 46] width 21 height 21
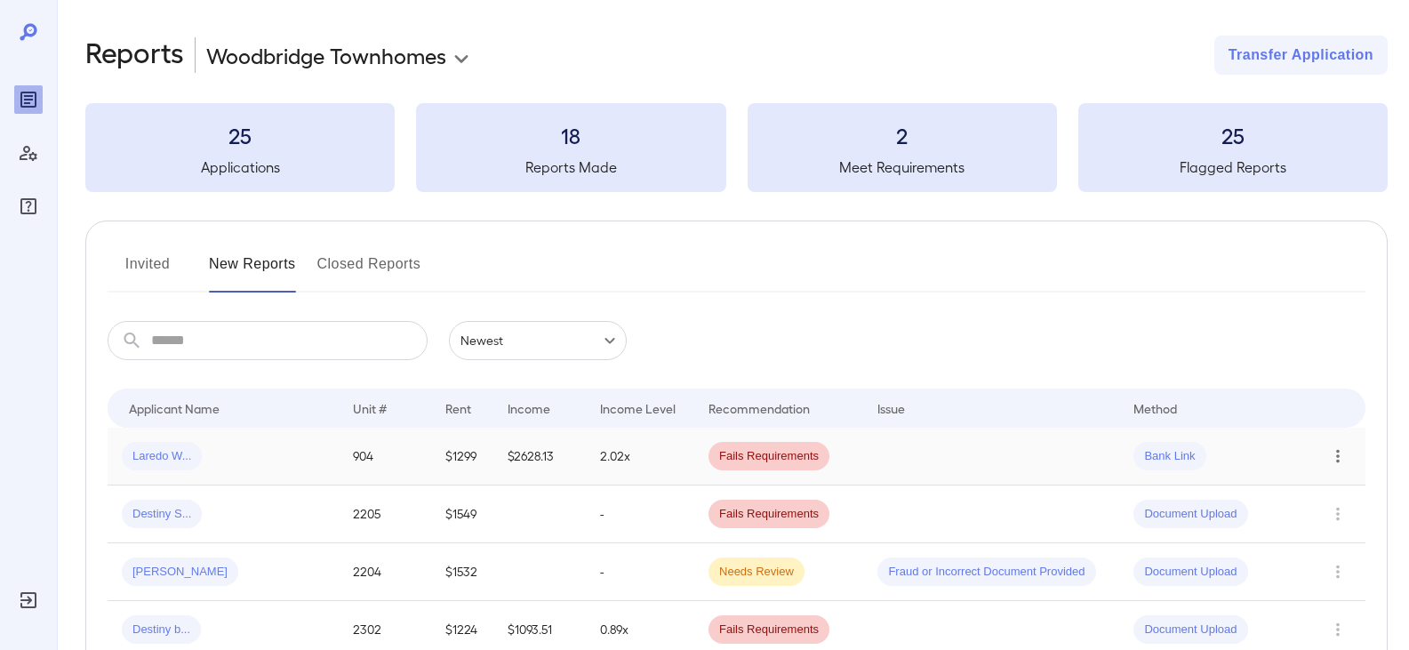
click at [1343, 450] on icon "Row Actions" at bounding box center [1338, 455] width 20 height 21
click at [1323, 484] on li "View Application" at bounding box center [1338, 491] width 140 height 28
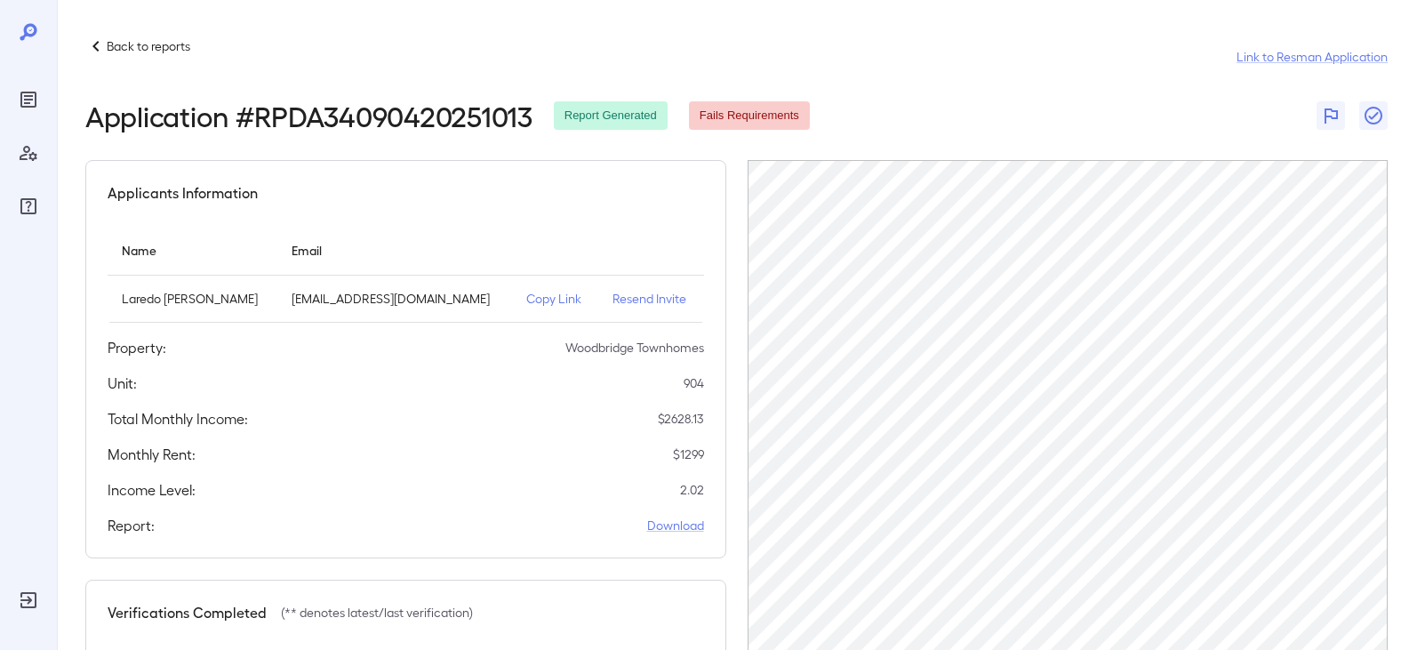
click at [540, 297] on p "Copy Link" at bounding box center [555, 299] width 58 height 18
click at [987, 34] on div "Back to reports Link to Resman Application Application # RPDA34090420251013 Rep…" at bounding box center [733, 446] width 1352 height 892
click at [172, 42] on p "Back to reports" at bounding box center [149, 46] width 84 height 18
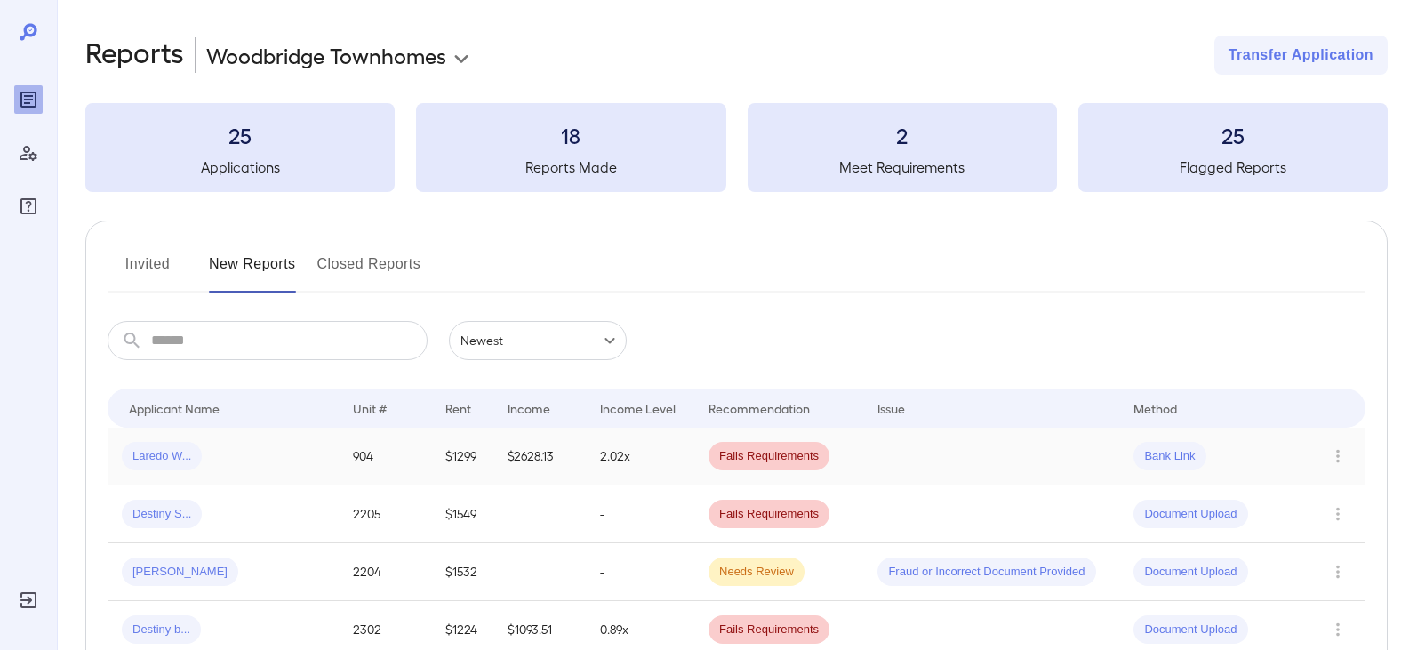
click at [144, 456] on span "Laredo W..." at bounding box center [162, 456] width 80 height 17
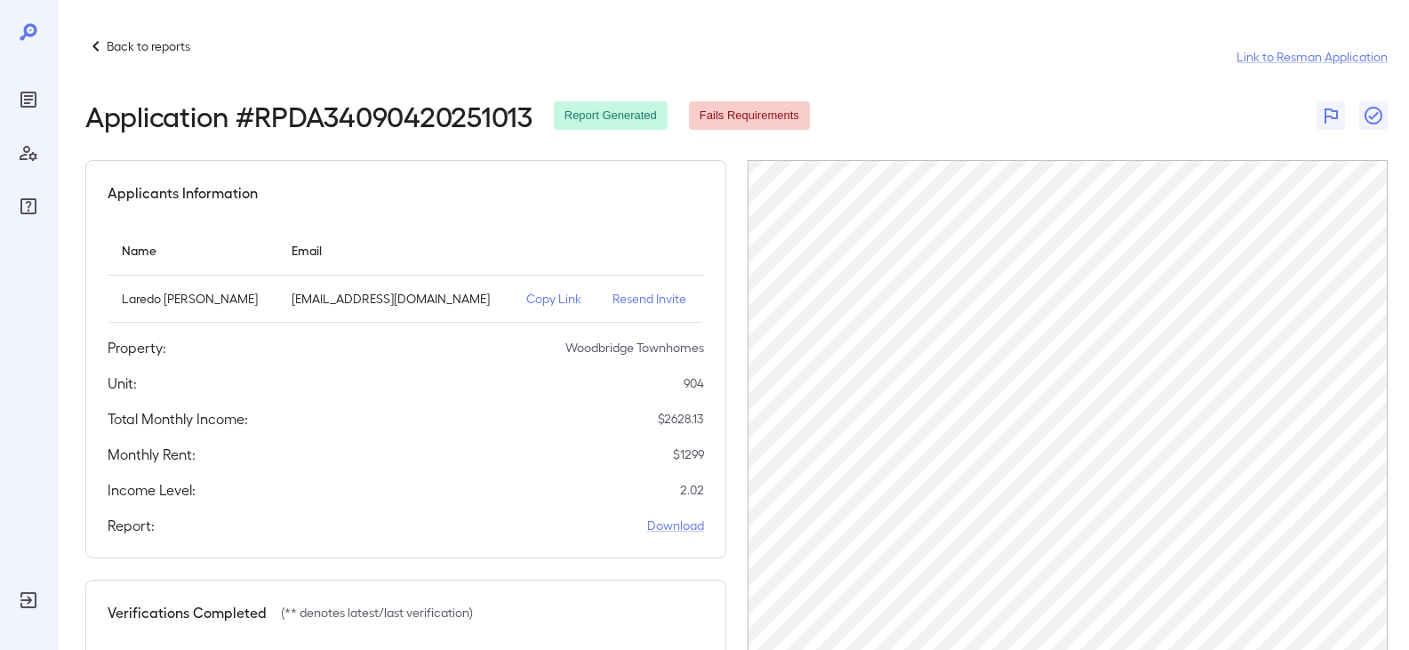
click at [122, 46] on p "Back to reports" at bounding box center [149, 46] width 84 height 18
click at [151, 43] on p "Back to reports" at bounding box center [149, 46] width 84 height 18
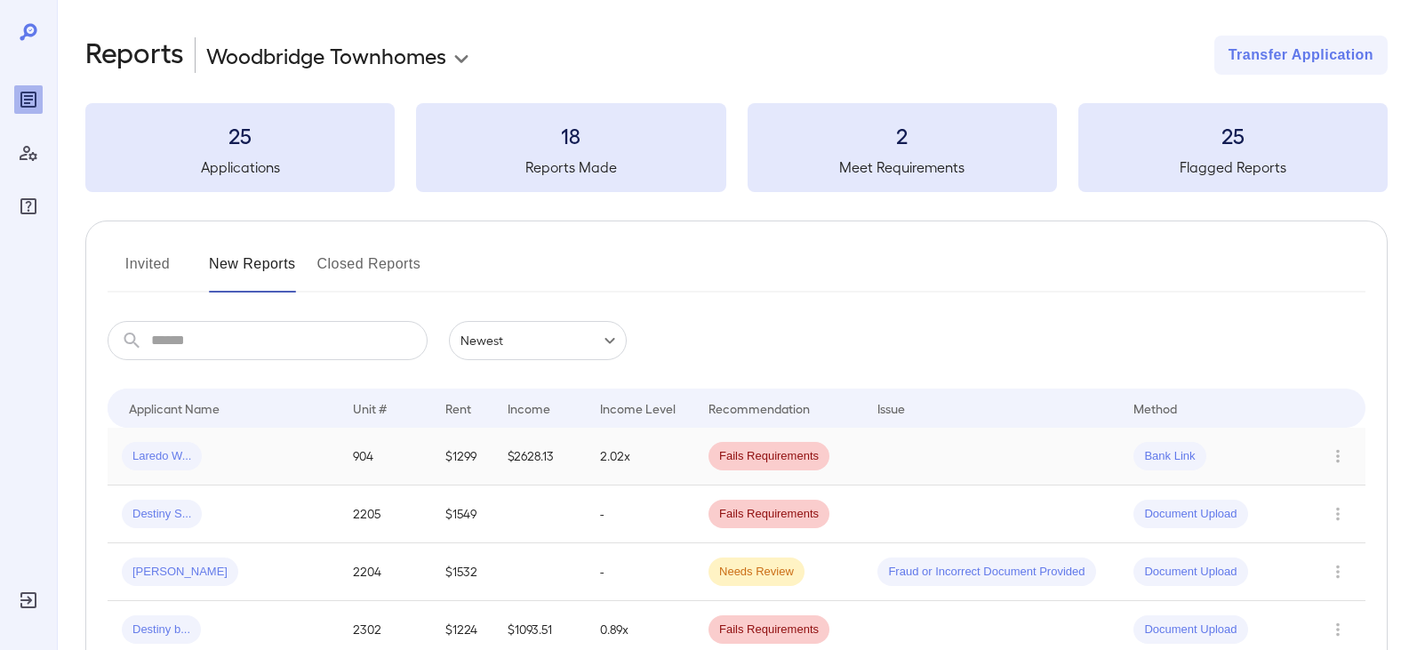
click at [174, 448] on span "Laredo W..." at bounding box center [162, 456] width 80 height 17
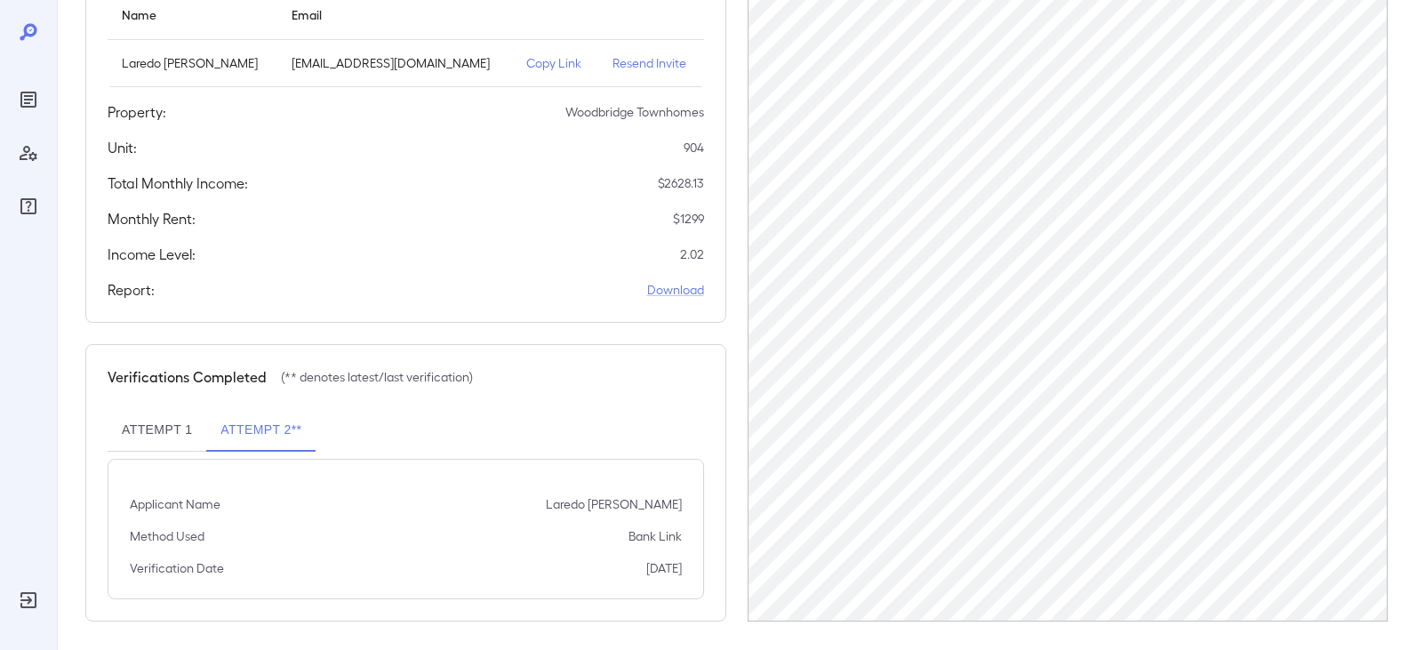
scroll to position [243, 0]
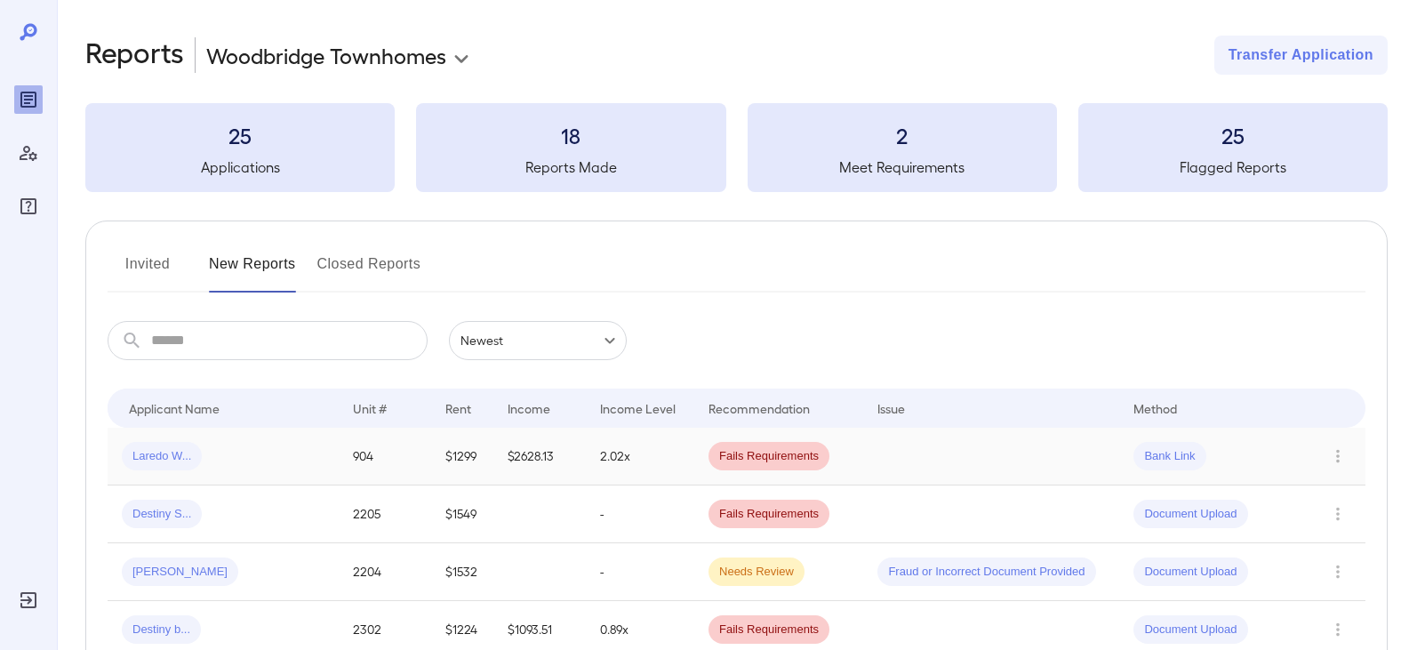
click at [1183, 458] on span "Bank Link" at bounding box center [1169, 456] width 72 height 17
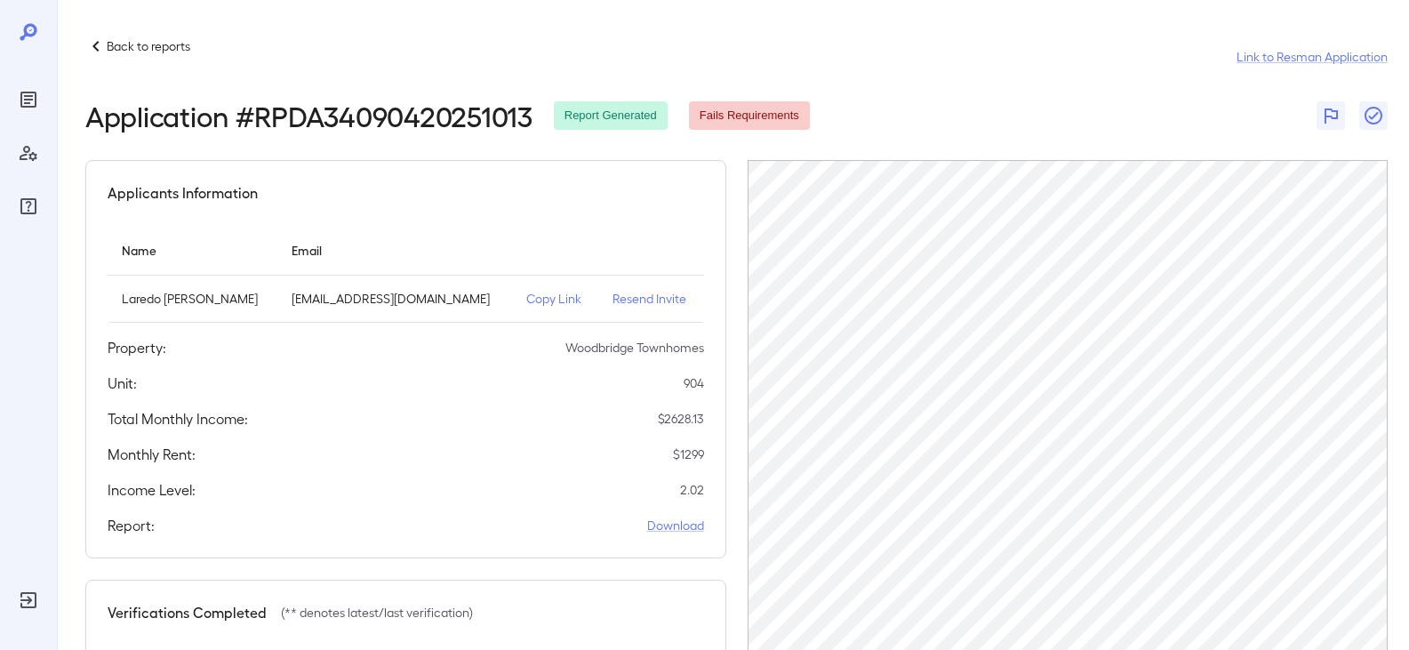
click at [924, 57] on div "Back to reports Link to Resman Application" at bounding box center [736, 57] width 1302 height 43
